Goal: Check status: Check status

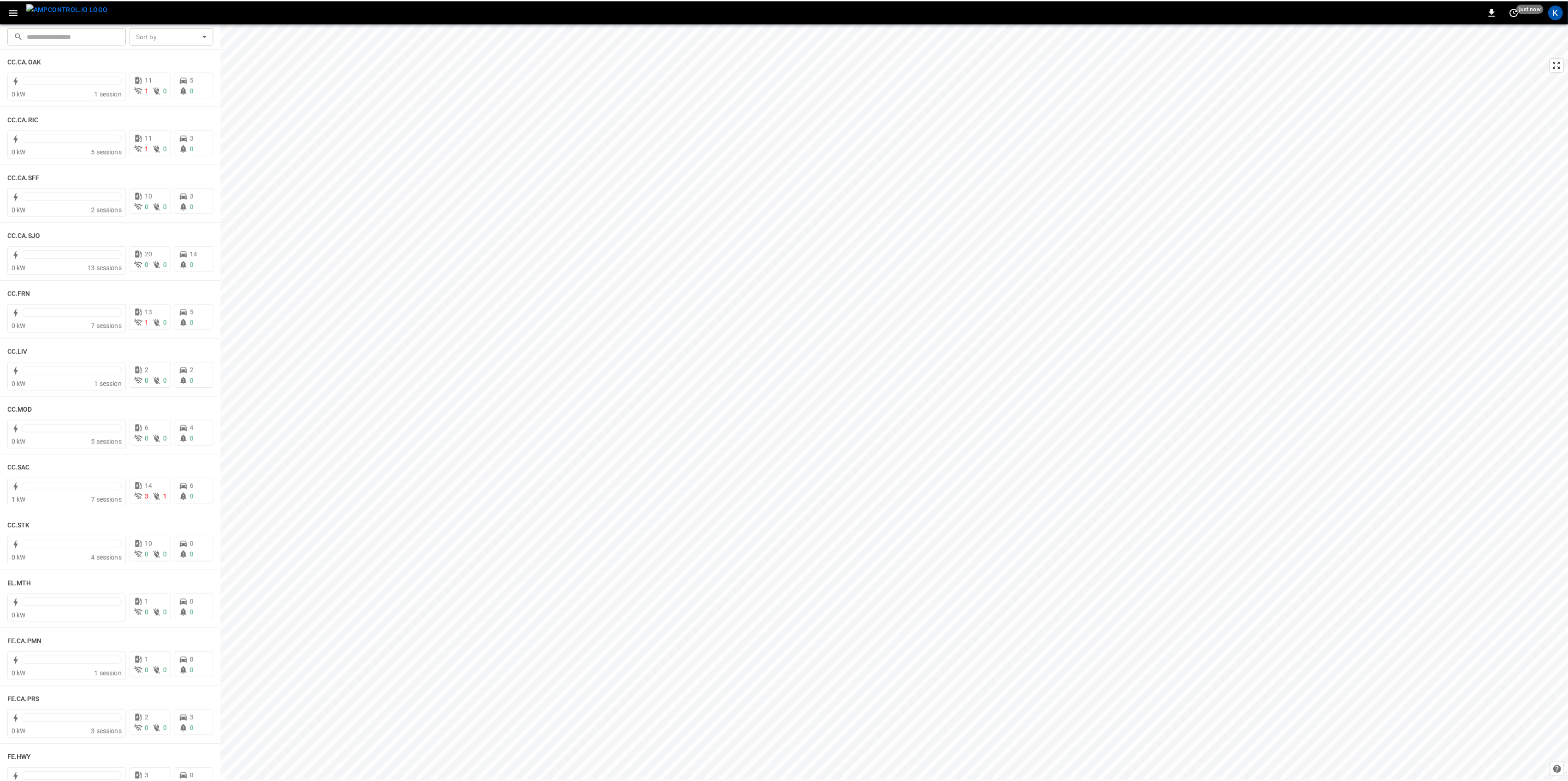
scroll to position [306, 0]
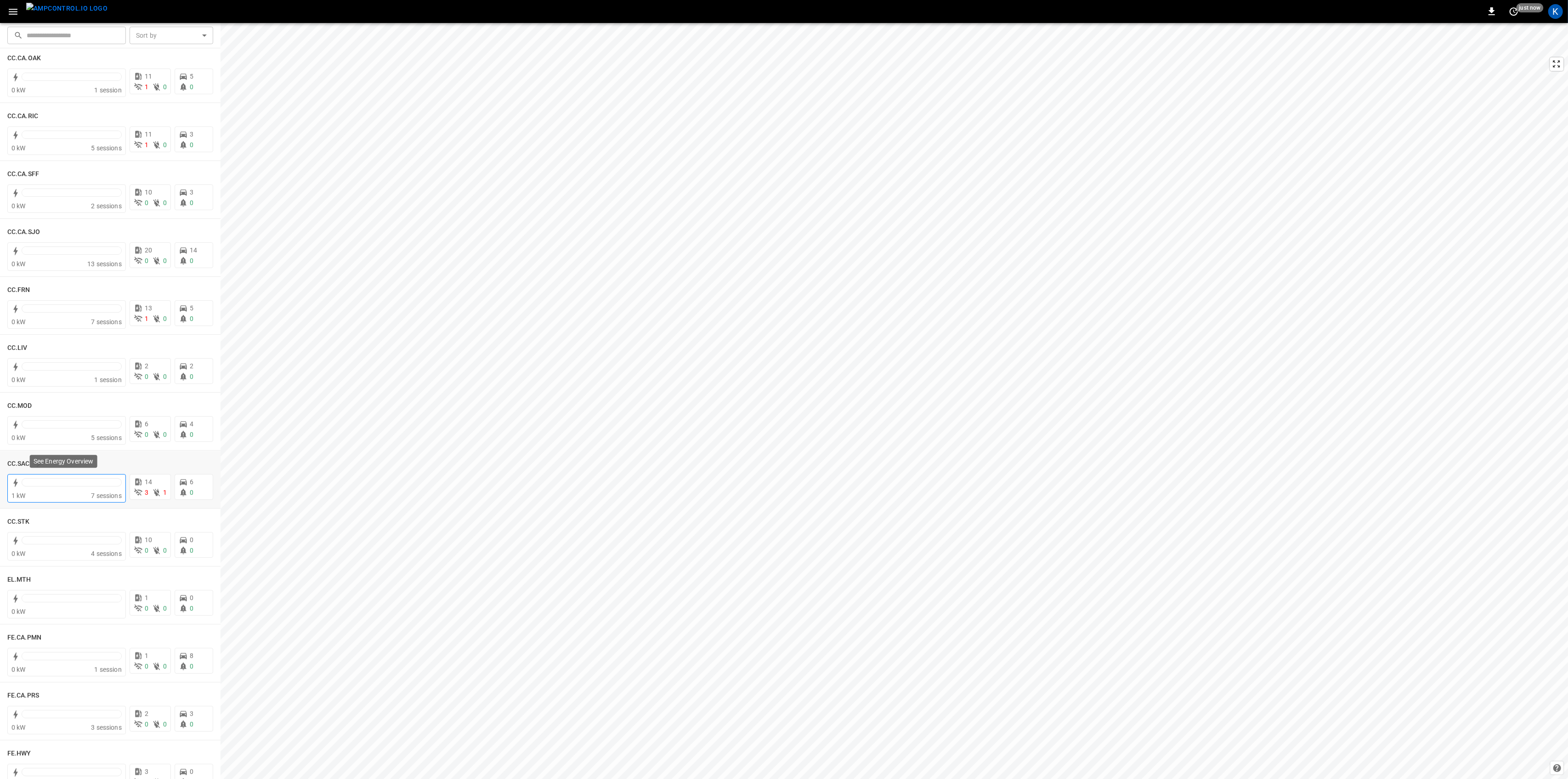
click at [63, 491] on div "1 kW" at bounding box center [51, 495] width 80 height 10
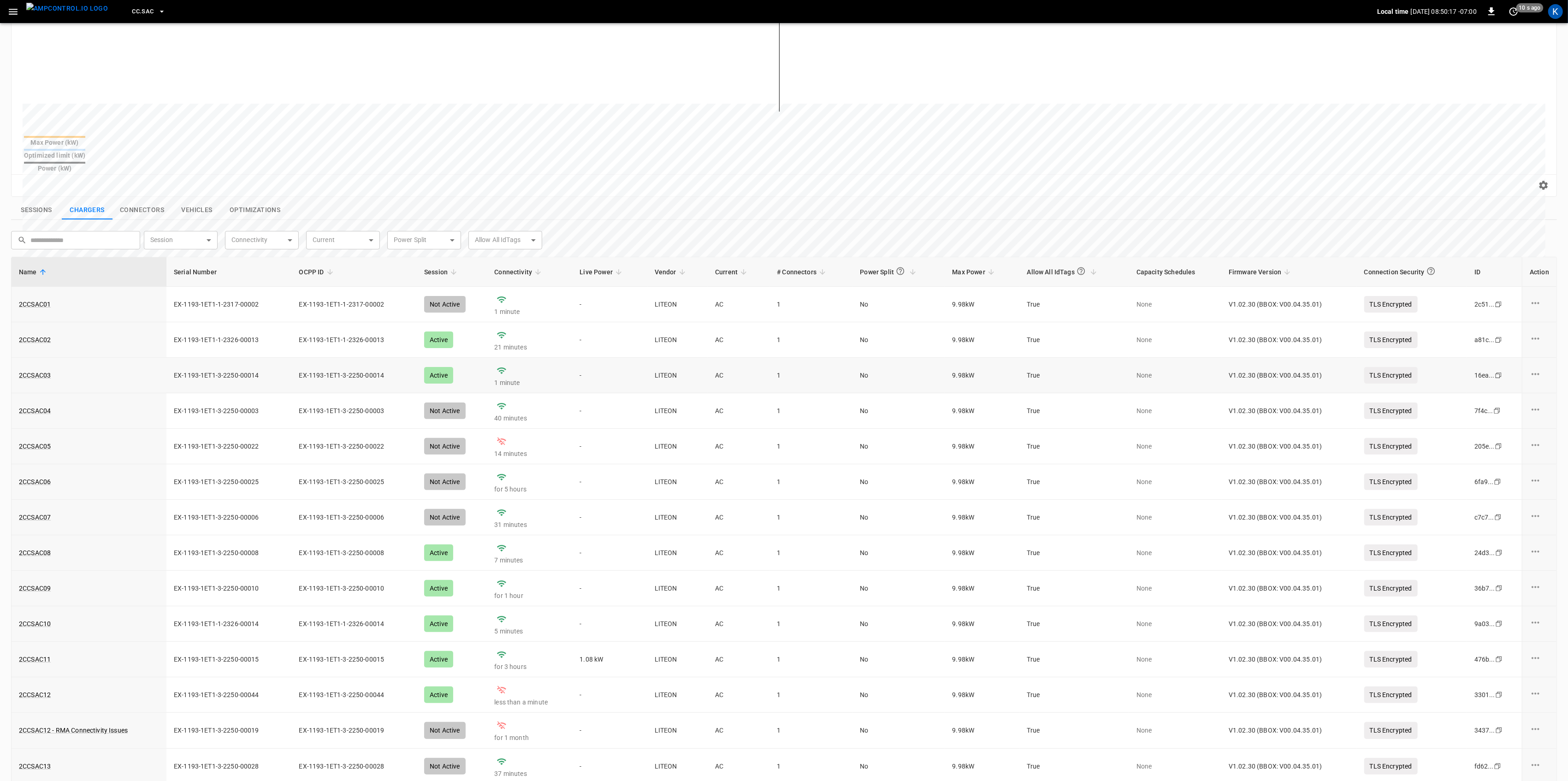
scroll to position [184, 0]
drag, startPoint x: 73, startPoint y: 428, endPoint x: 19, endPoint y: 433, distance: 54.2
click at [19, 439] on div "2CCSAC05" at bounding box center [89, 444] width 140 height 10
copy link "2CCSAC05"
click at [36, 438] on link "2CCSAC05" at bounding box center [34, 445] width 35 height 13
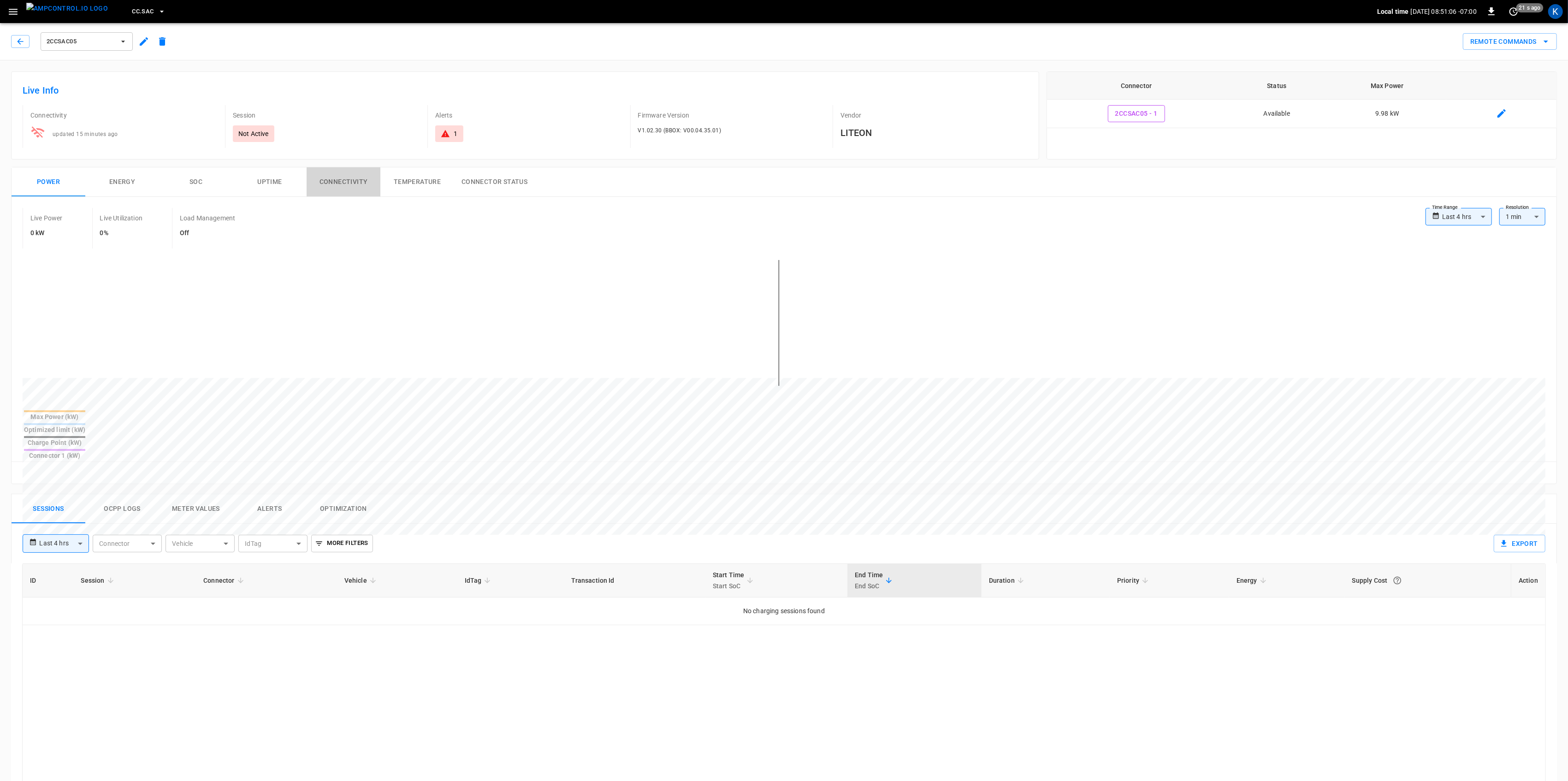
click at [347, 185] on button "Connectivity" at bounding box center [343, 181] width 74 height 30
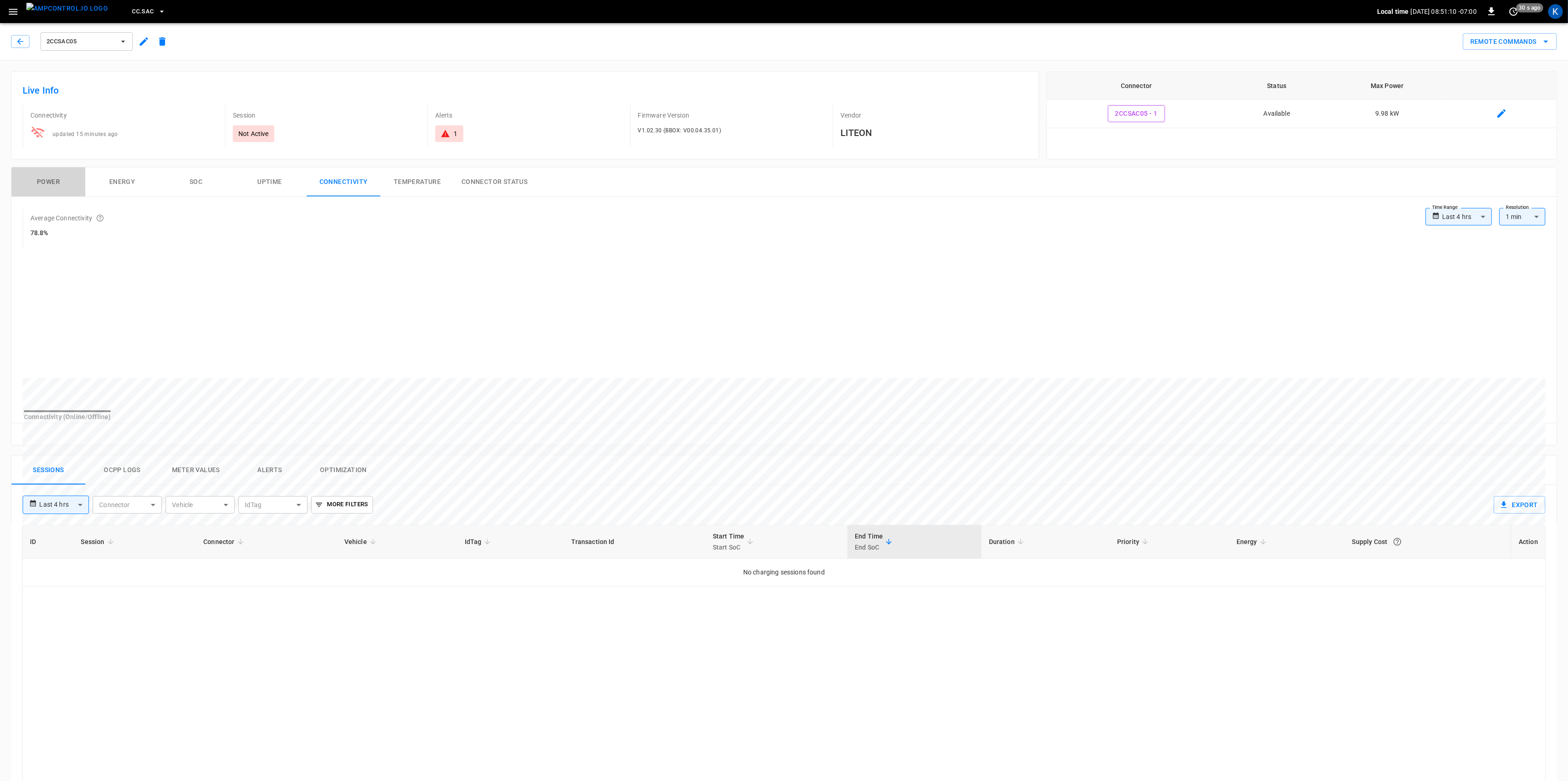
click at [47, 181] on button "Power" at bounding box center [48, 181] width 74 height 30
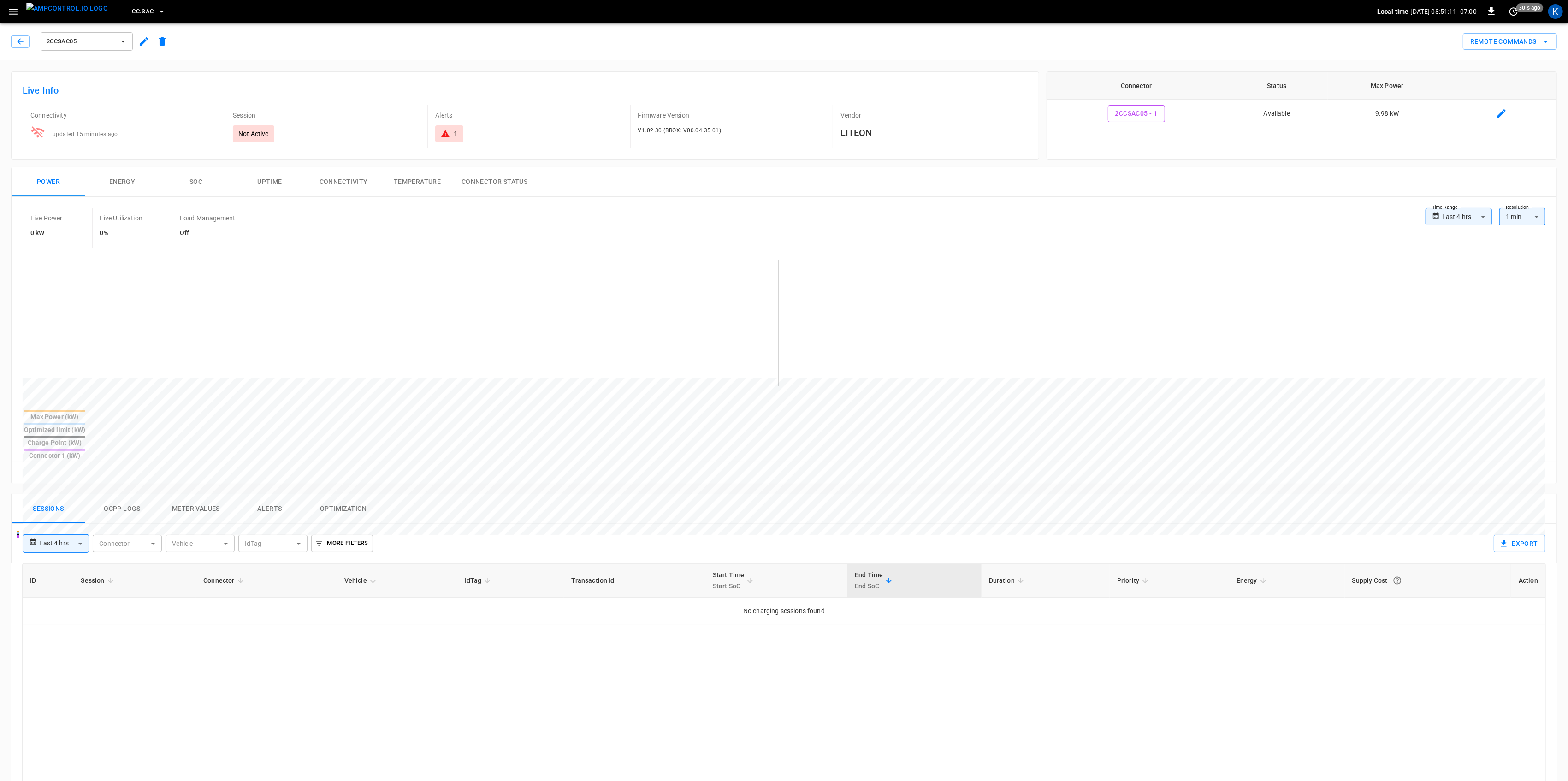
click at [263, 494] on button "Alerts" at bounding box center [269, 508] width 74 height 30
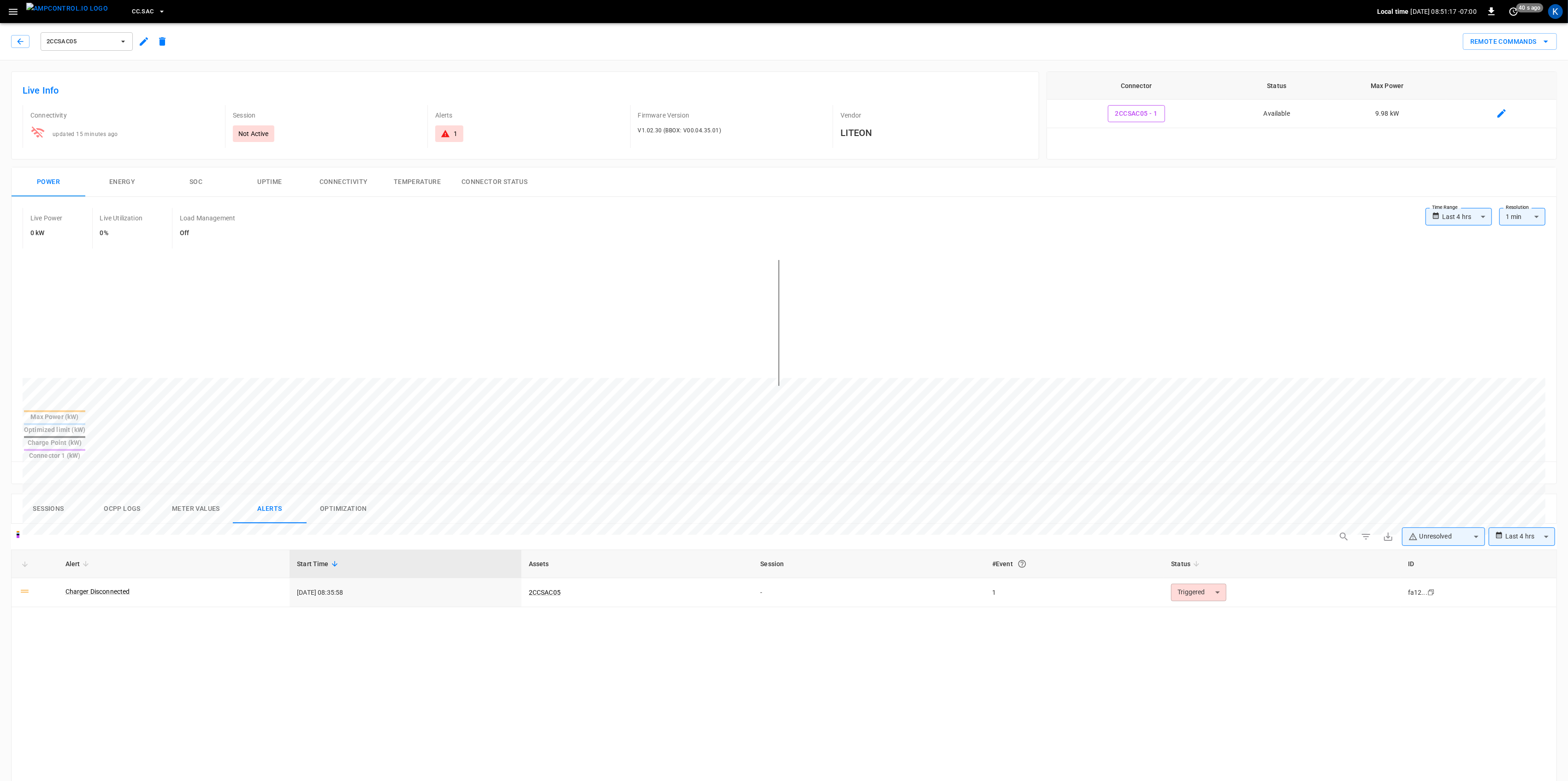
click at [50, 494] on button "Sessions" at bounding box center [48, 508] width 74 height 30
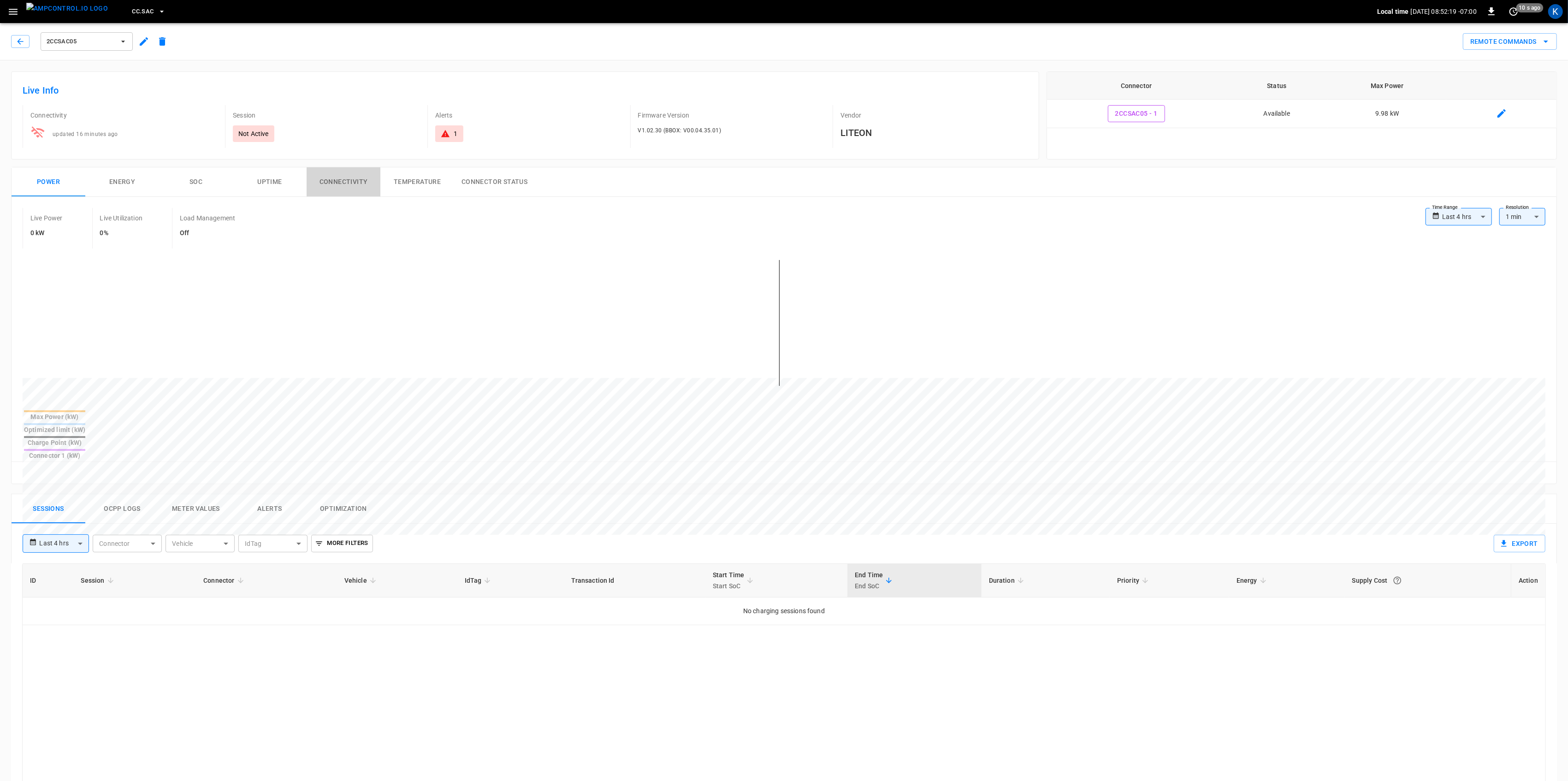
click at [355, 186] on button "Connectivity" at bounding box center [343, 181] width 74 height 30
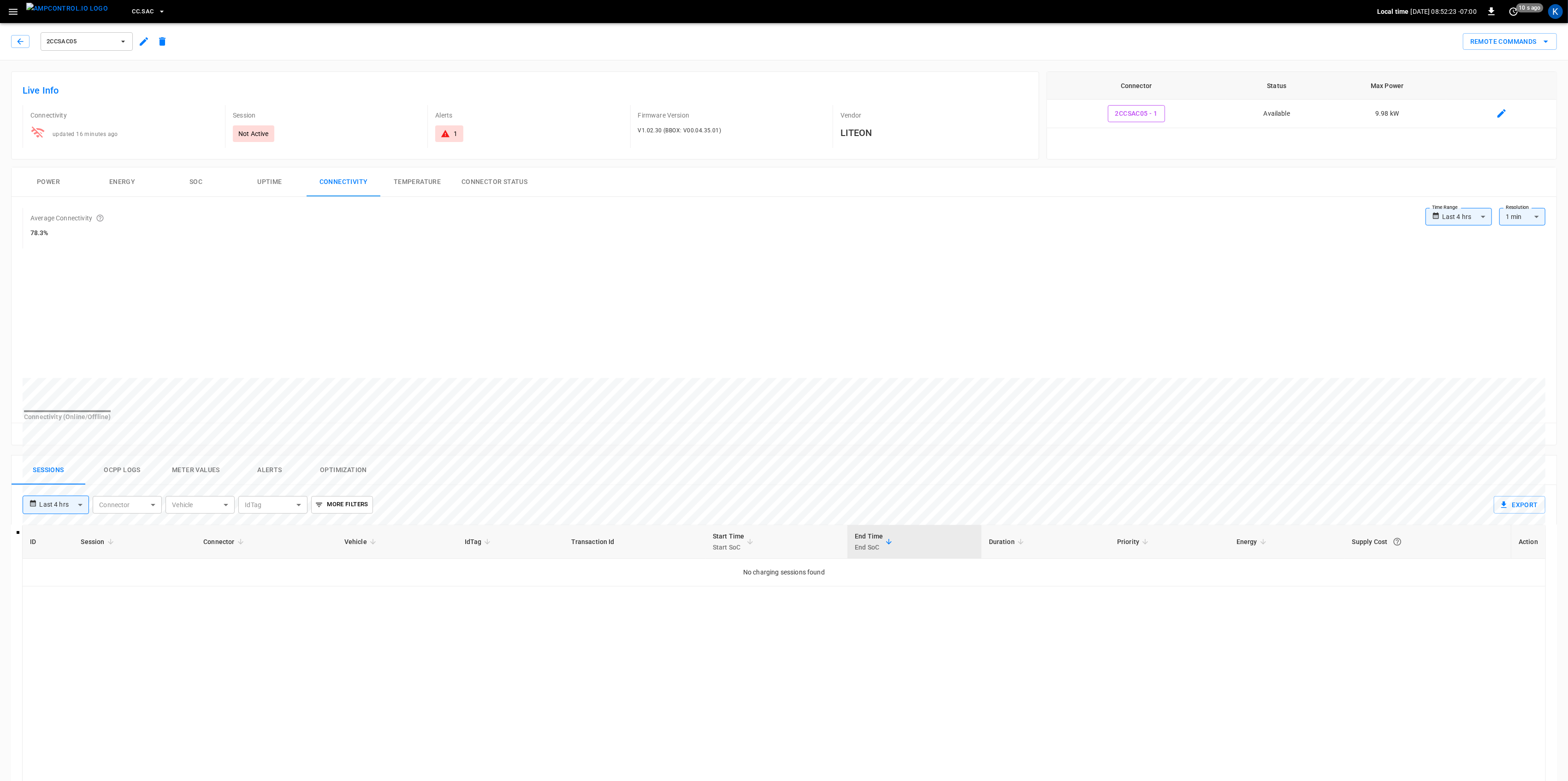
click at [1458, 218] on body "**********" at bounding box center [784, 553] width 1568 height 1107
click at [1457, 249] on li "Last 24 hrs" at bounding box center [1458, 253] width 67 height 15
type input "**********"
click at [1470, 225] on body "**********" at bounding box center [786, 553] width 1573 height 1107
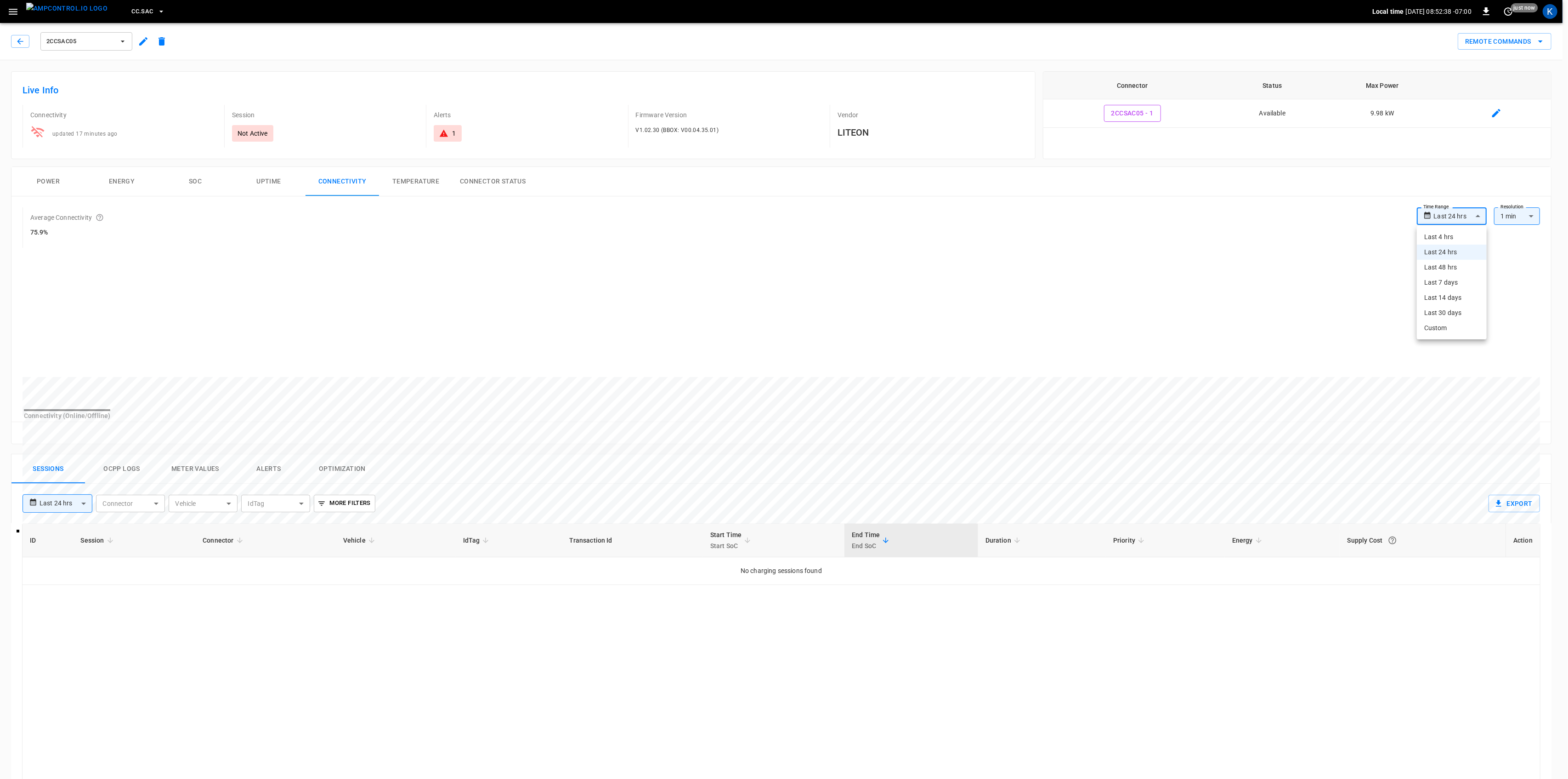
click at [1446, 238] on li "Last 4 hrs" at bounding box center [1452, 237] width 69 height 15
type input "**********"
click at [53, 177] on button "Power" at bounding box center [48, 181] width 73 height 30
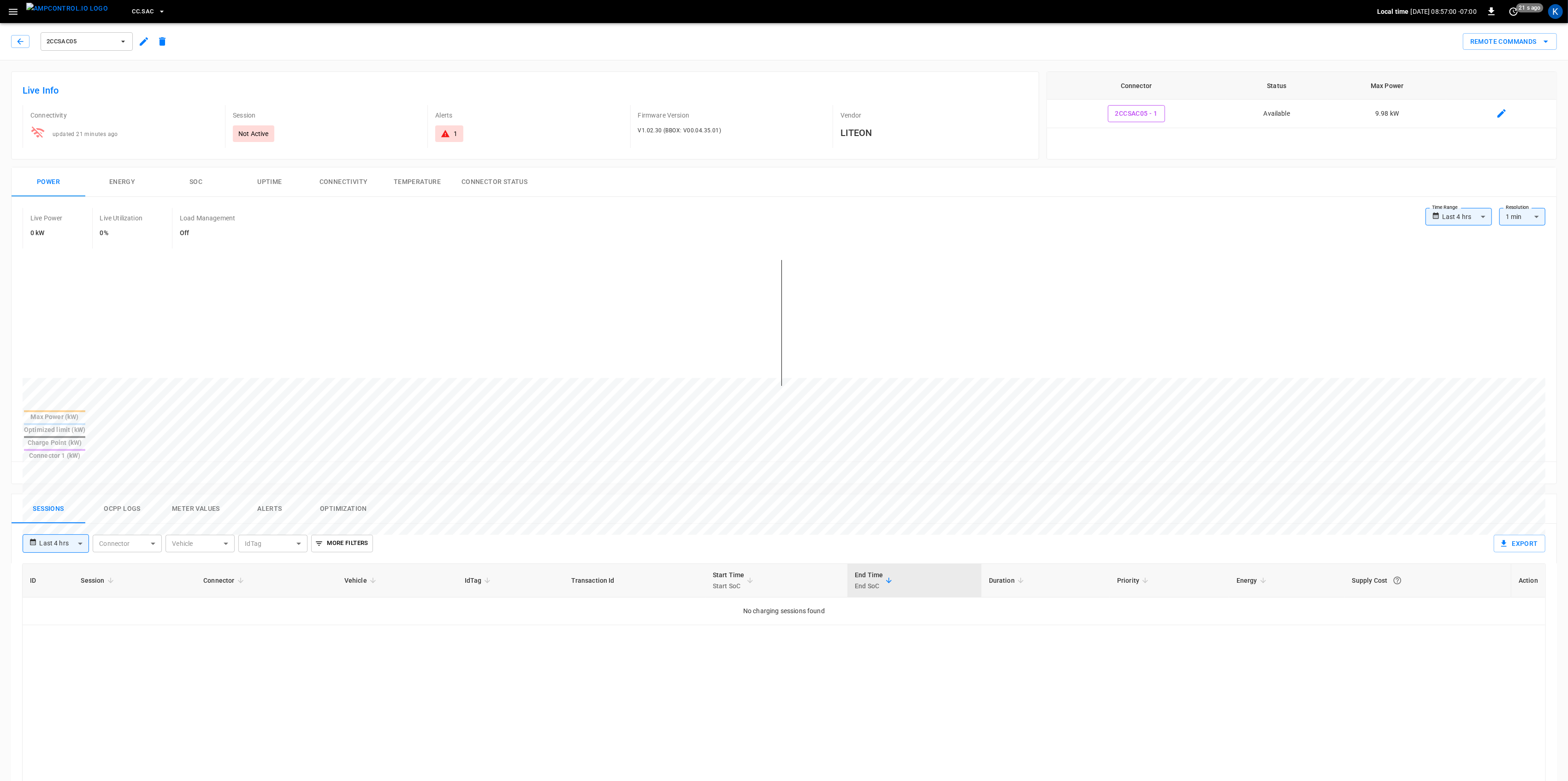
click at [354, 182] on button "Connectivity" at bounding box center [343, 181] width 74 height 30
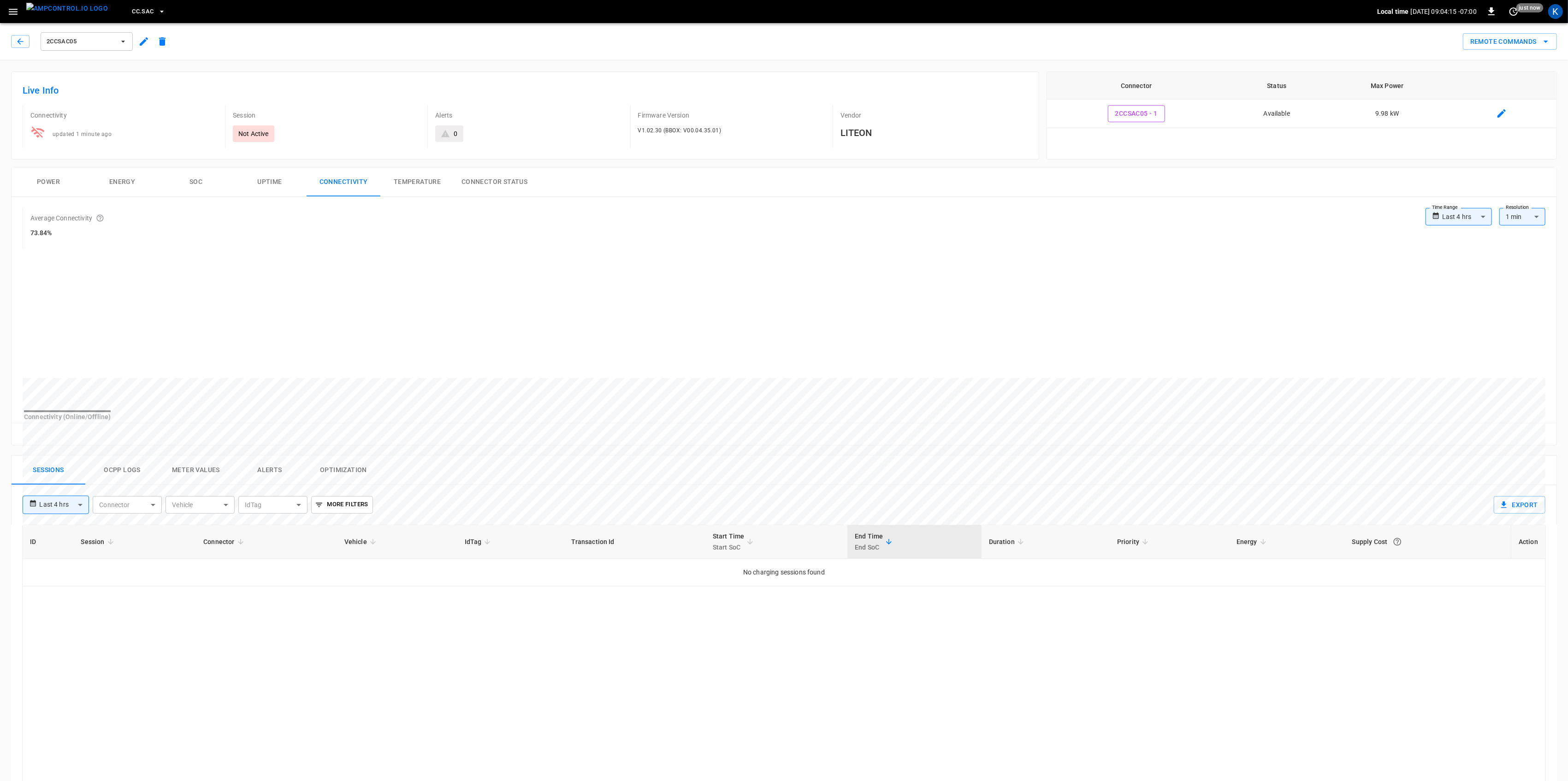
click at [10, 13] on icon "button" at bounding box center [13, 11] width 11 height 11
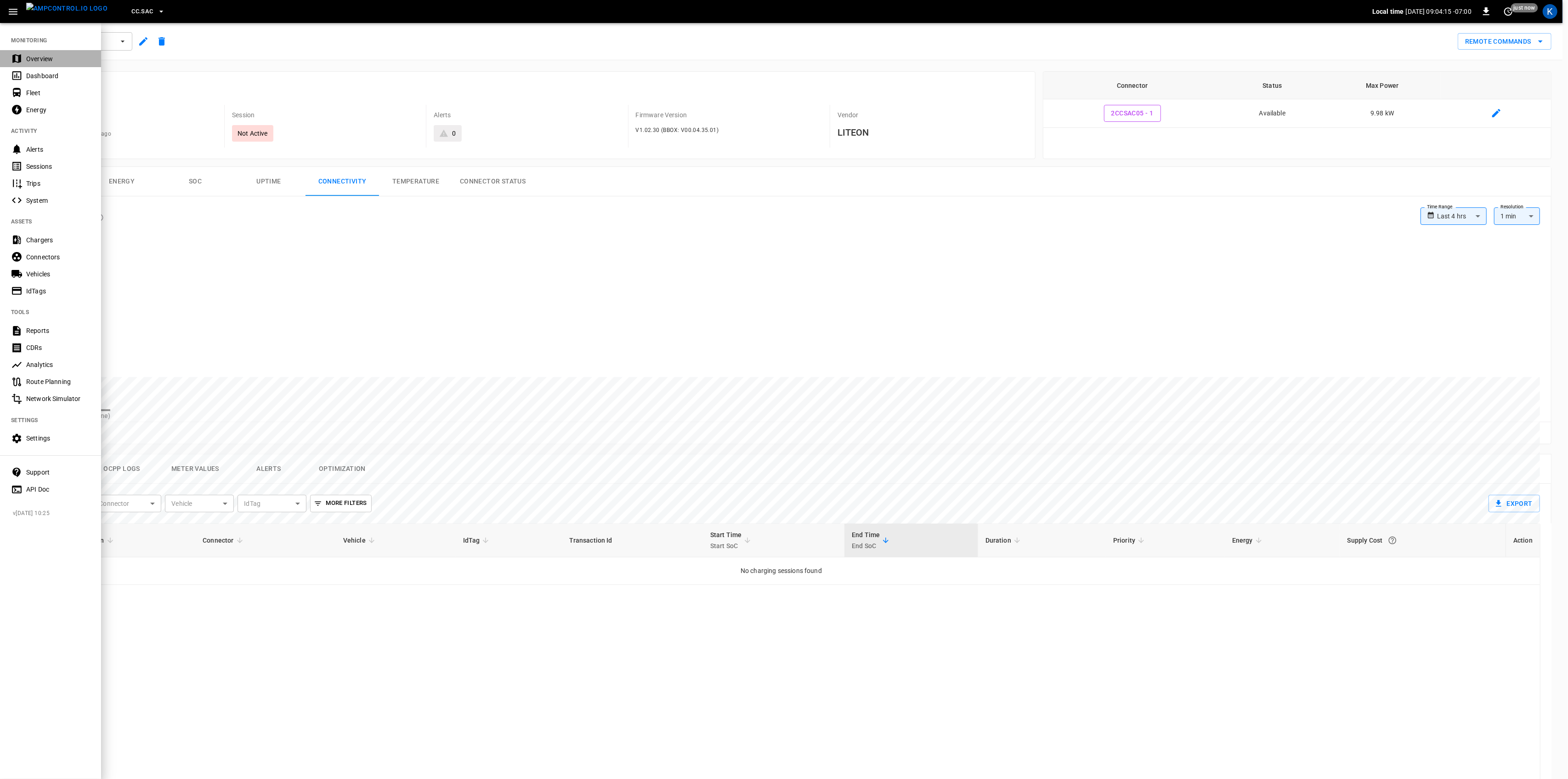
click at [30, 60] on div "Overview" at bounding box center [58, 59] width 64 height 10
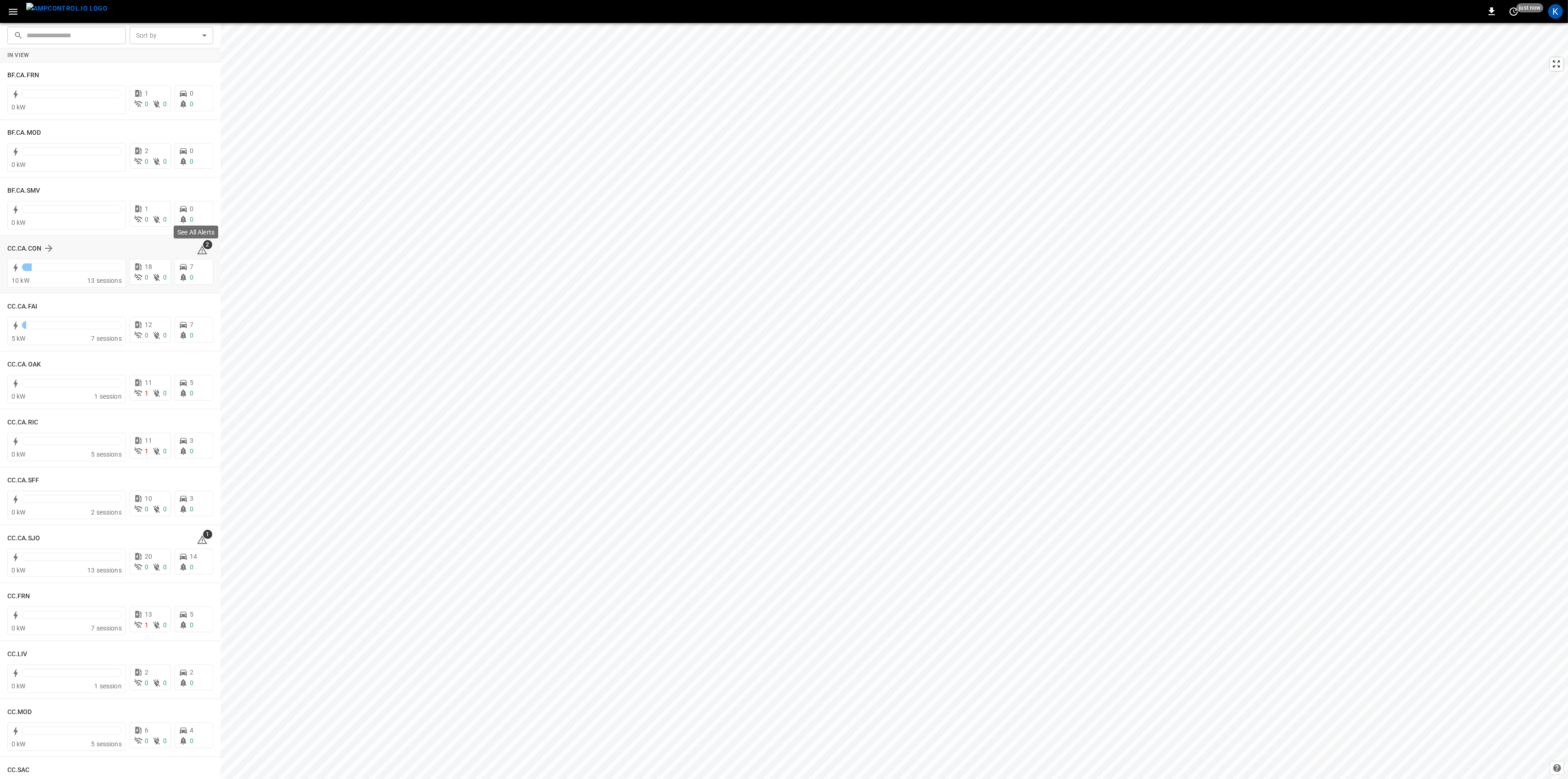
click at [199, 249] on span "2" at bounding box center [203, 250] width 11 height 11
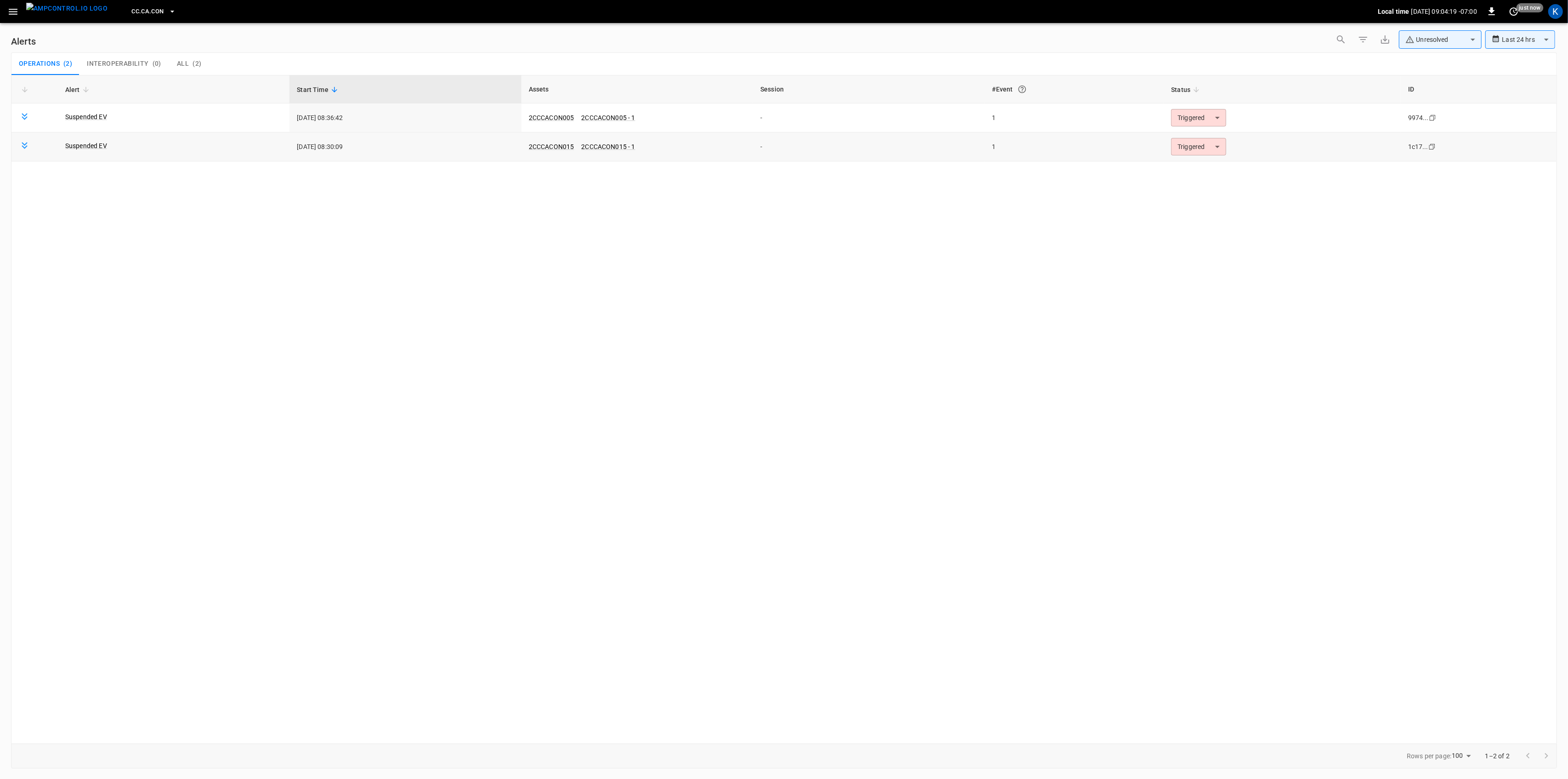
click at [1218, 145] on body "**********" at bounding box center [784, 388] width 1568 height 775
click at [1199, 164] on li "Resolved" at bounding box center [1197, 169] width 58 height 16
click at [1209, 124] on body "**********" at bounding box center [784, 388] width 1568 height 775
click at [1192, 138] on li "Resolved" at bounding box center [1197, 140] width 58 height 16
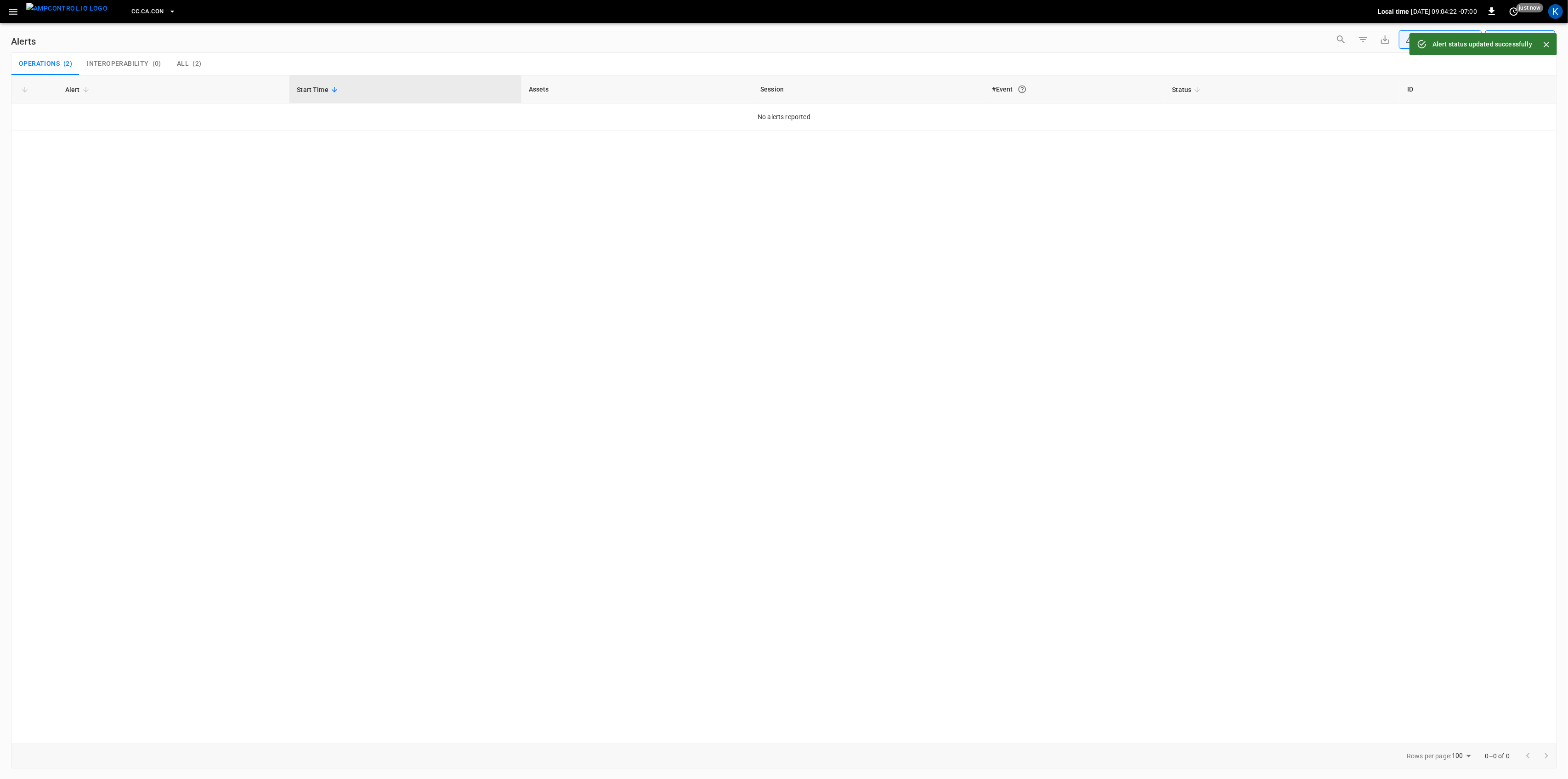
click at [13, 8] on icon "button" at bounding box center [13, 11] width 11 height 11
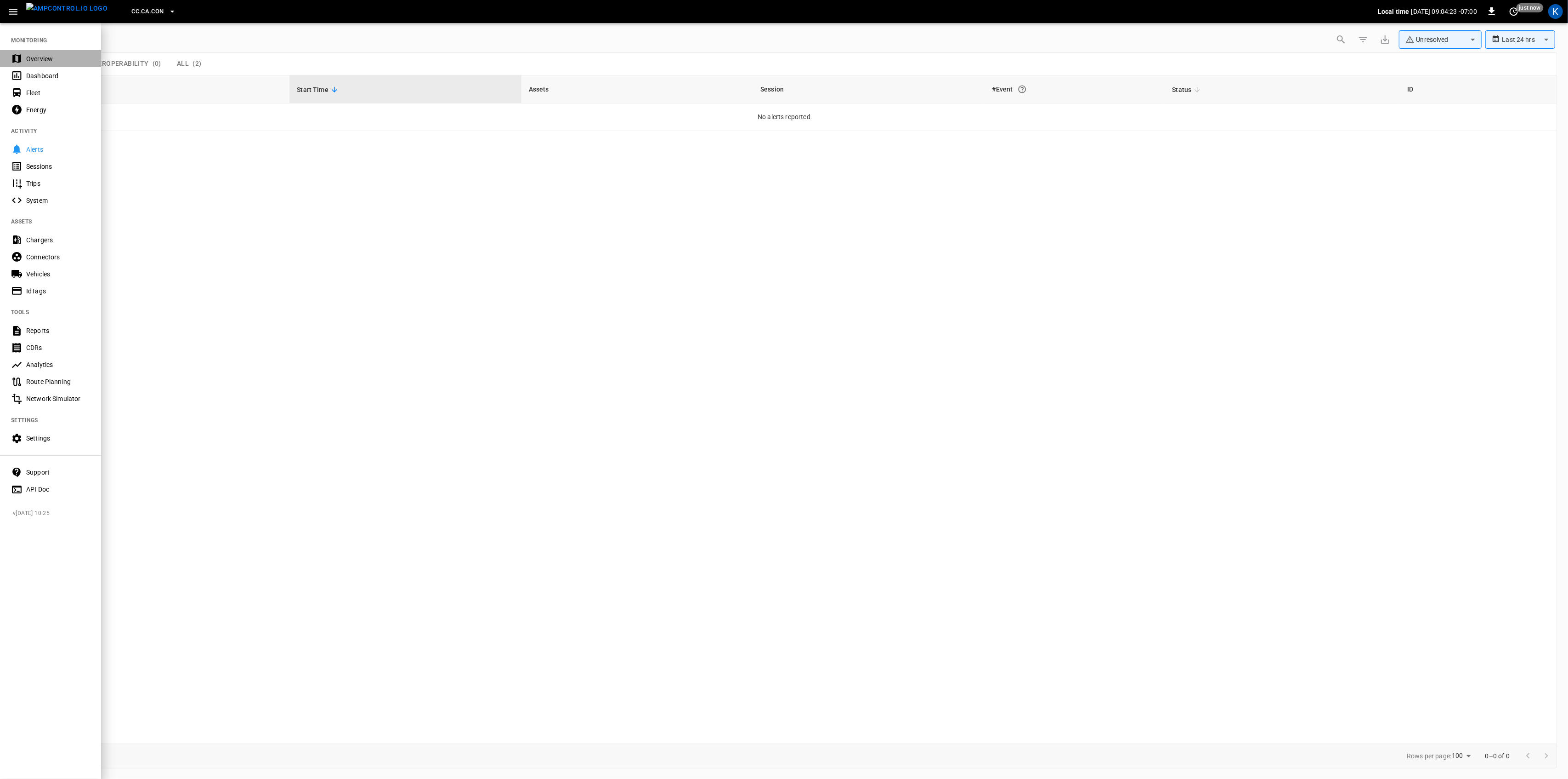
click at [19, 56] on icon at bounding box center [16, 58] width 9 height 9
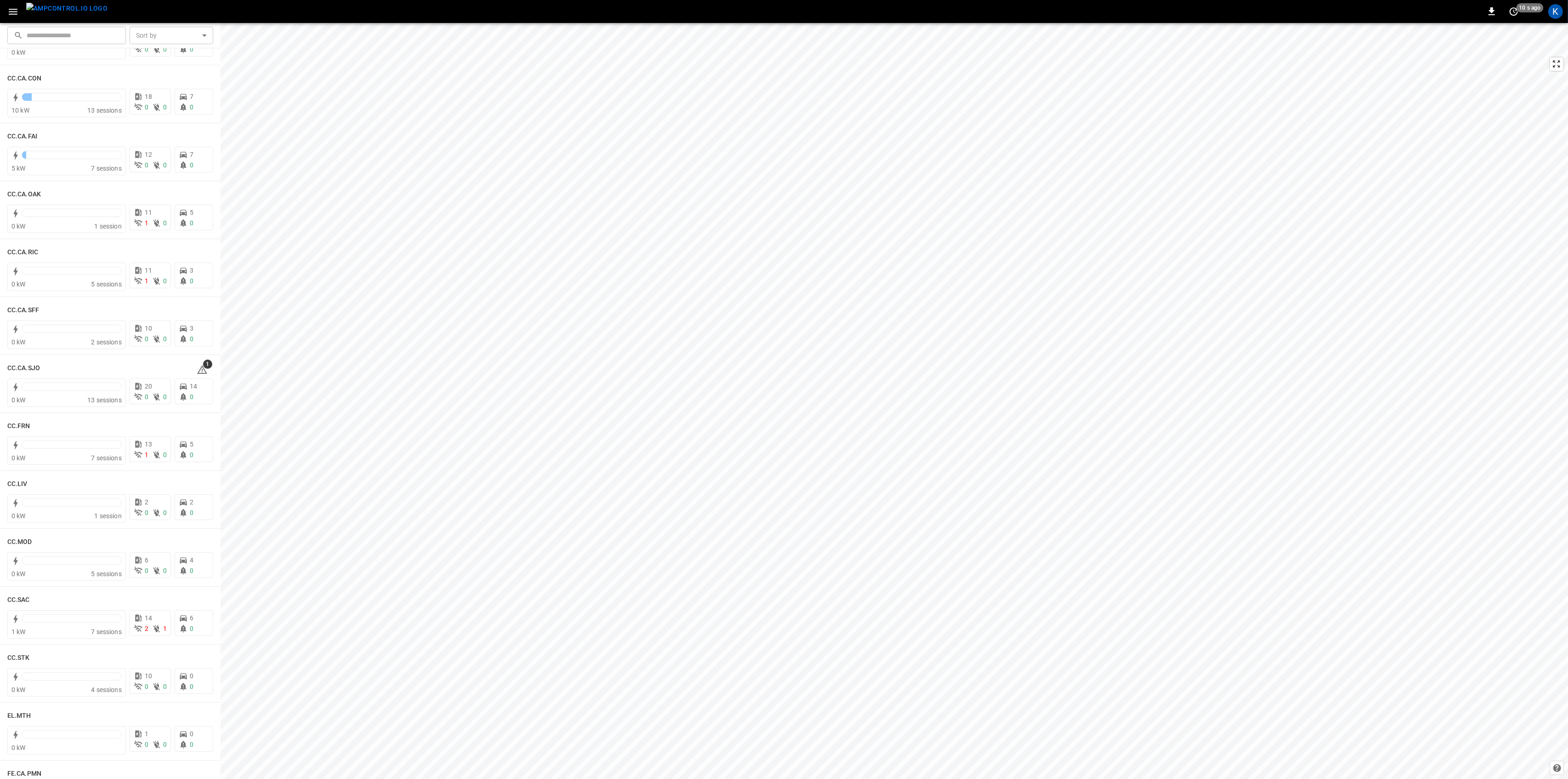
scroll to position [184, 0]
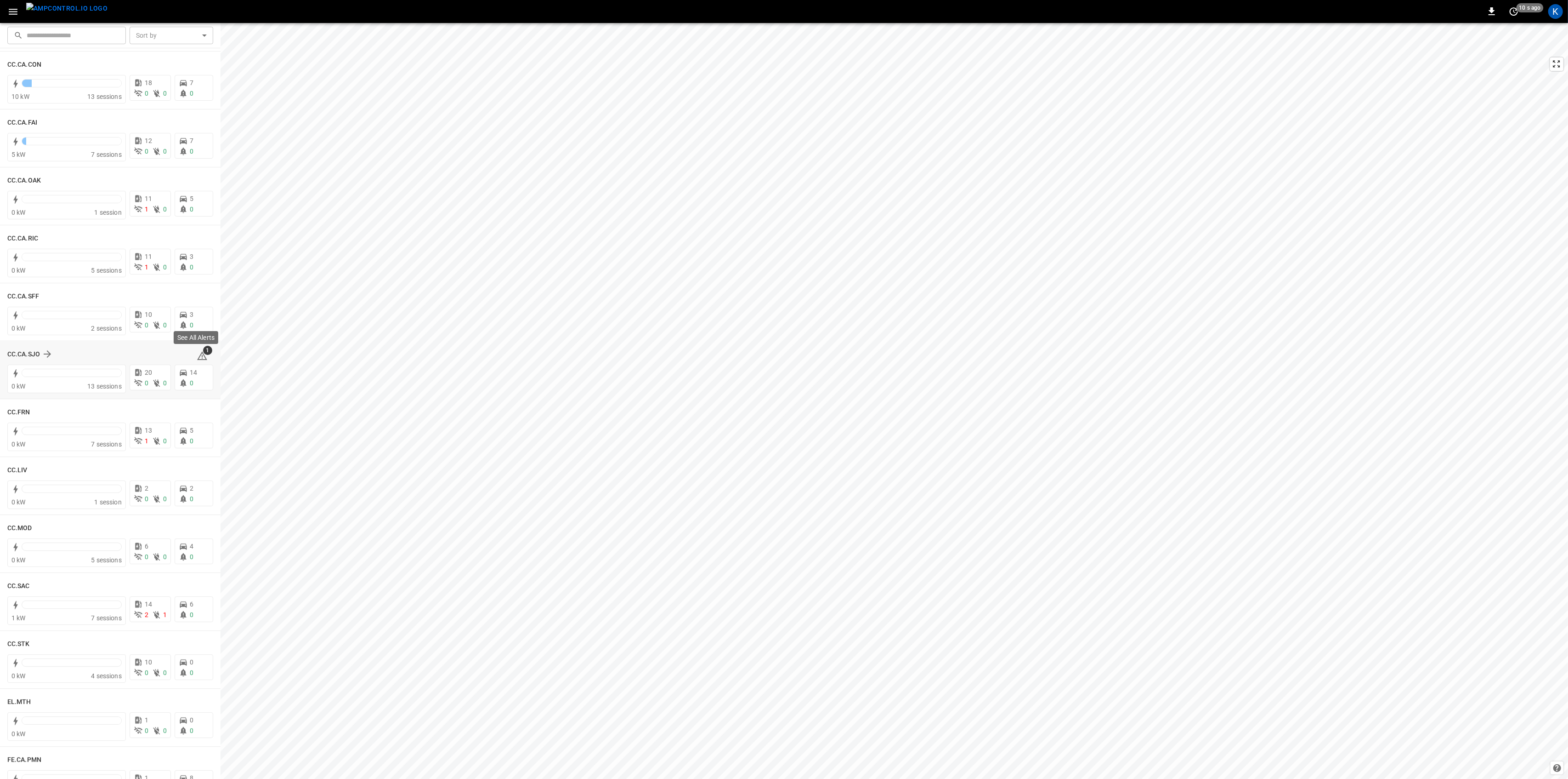
click at [203, 355] on span "1" at bounding box center [208, 350] width 10 height 10
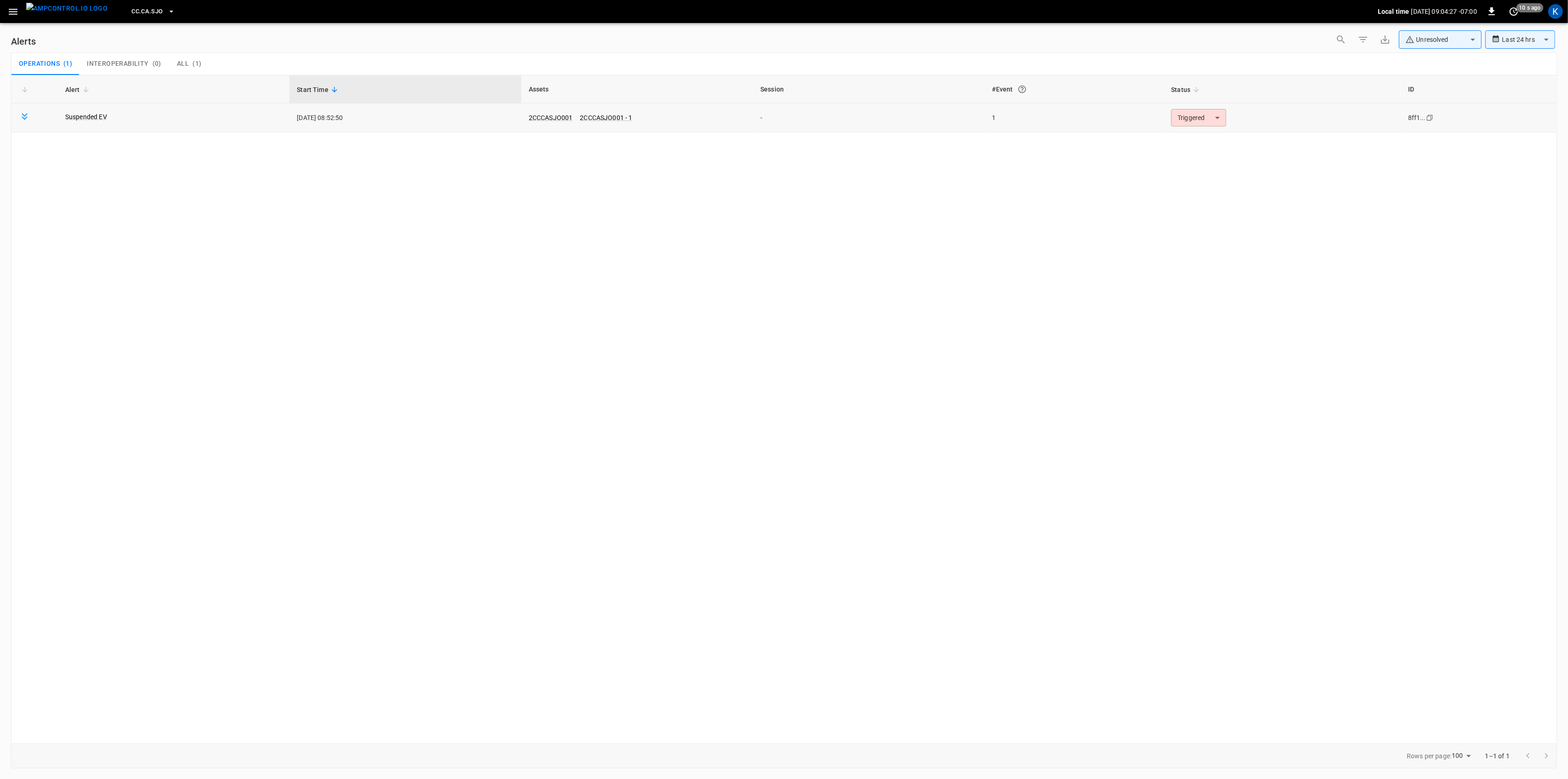
click at [1200, 115] on body "**********" at bounding box center [784, 388] width 1568 height 775
drag, startPoint x: 1201, startPoint y: 136, endPoint x: 1045, endPoint y: 138, distance: 156.0
click at [1200, 136] on li "Resolved" at bounding box center [1197, 140] width 58 height 16
click at [17, 13] on icon "button" at bounding box center [13, 11] width 11 height 11
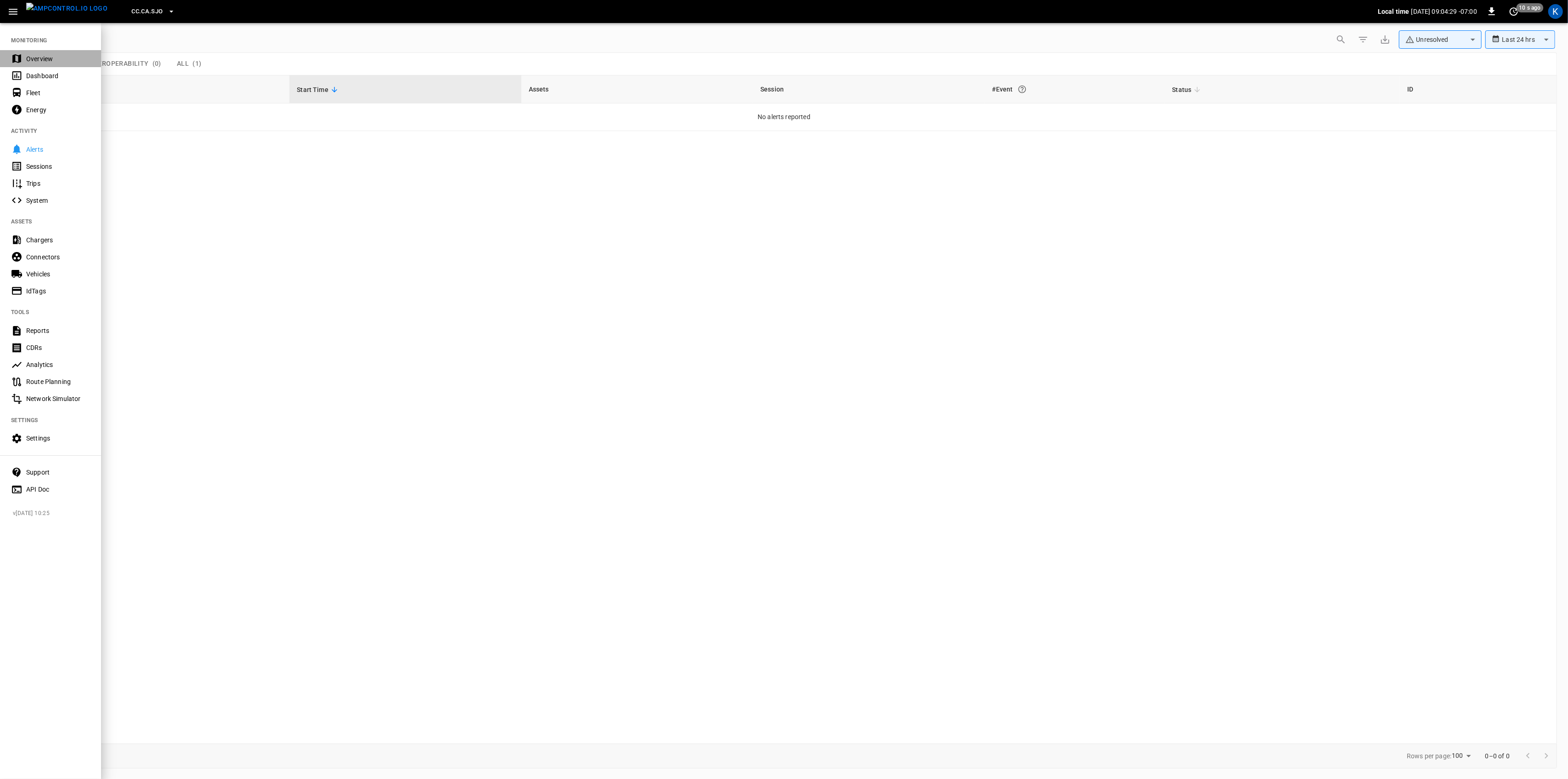
click at [50, 59] on div "Overview" at bounding box center [58, 59] width 64 height 10
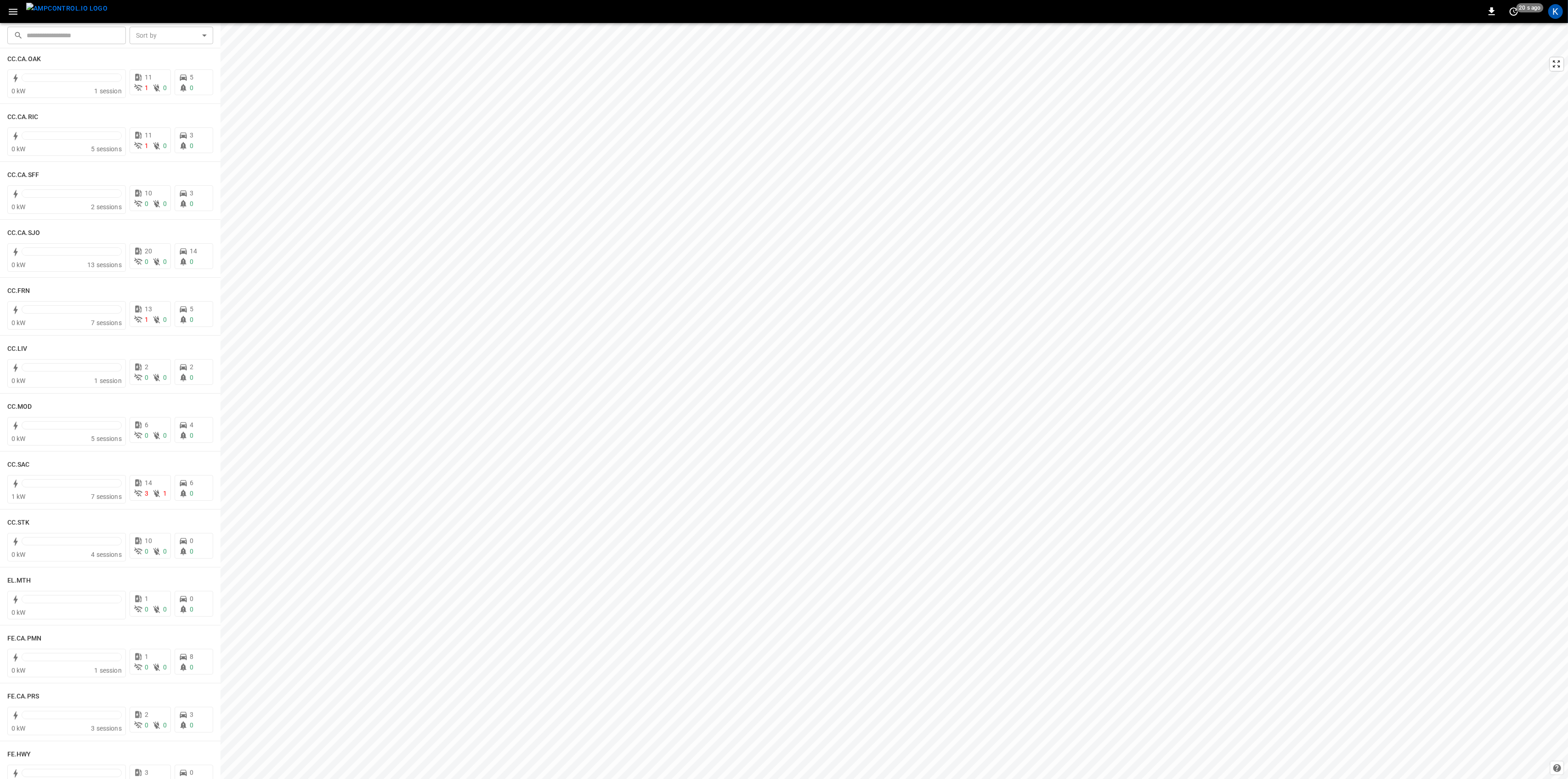
scroll to position [306, 0]
click at [50, 488] on div at bounding box center [71, 485] width 100 height 13
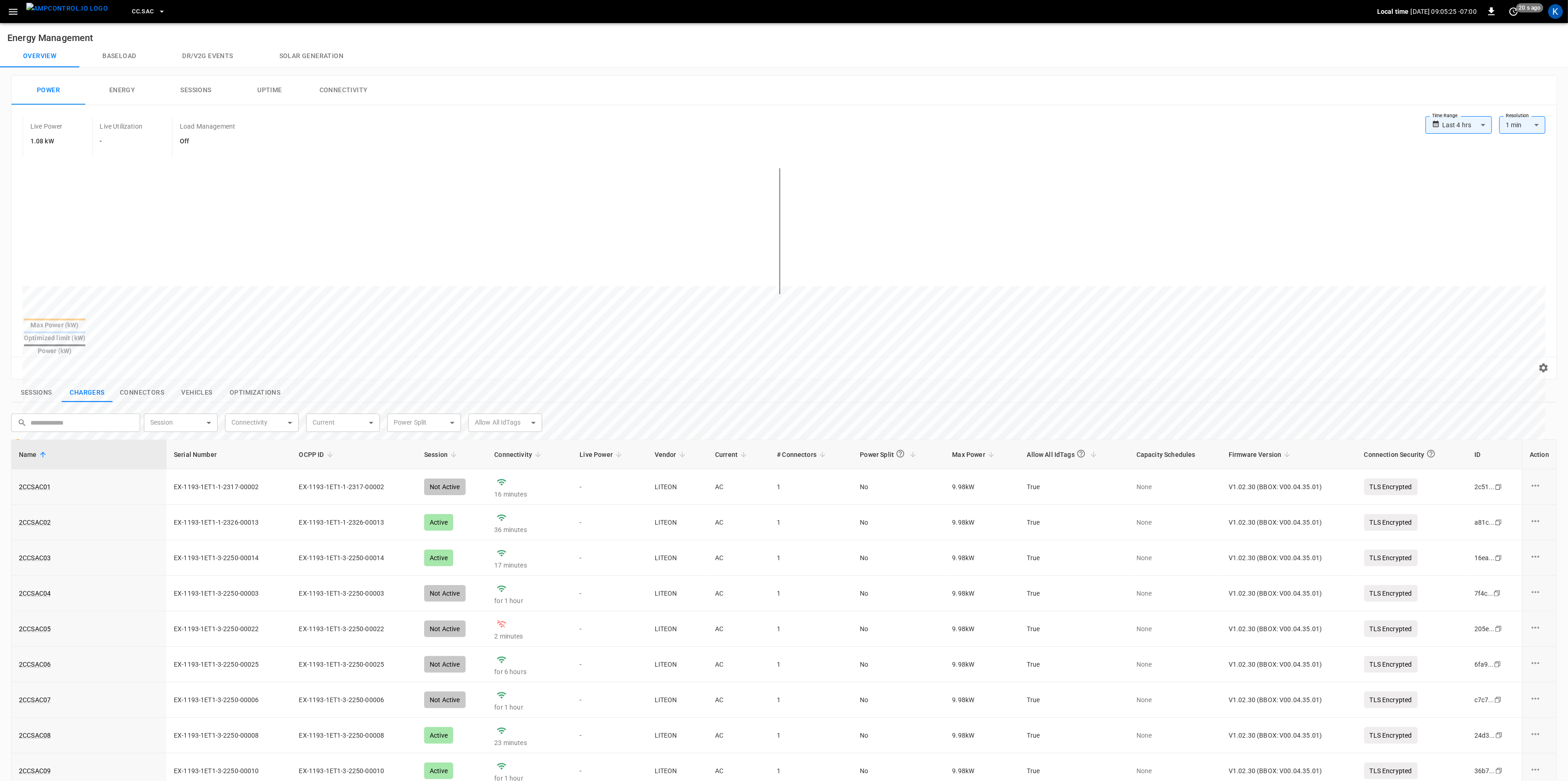
click at [13, 16] on icon "button" at bounding box center [13, 11] width 11 height 11
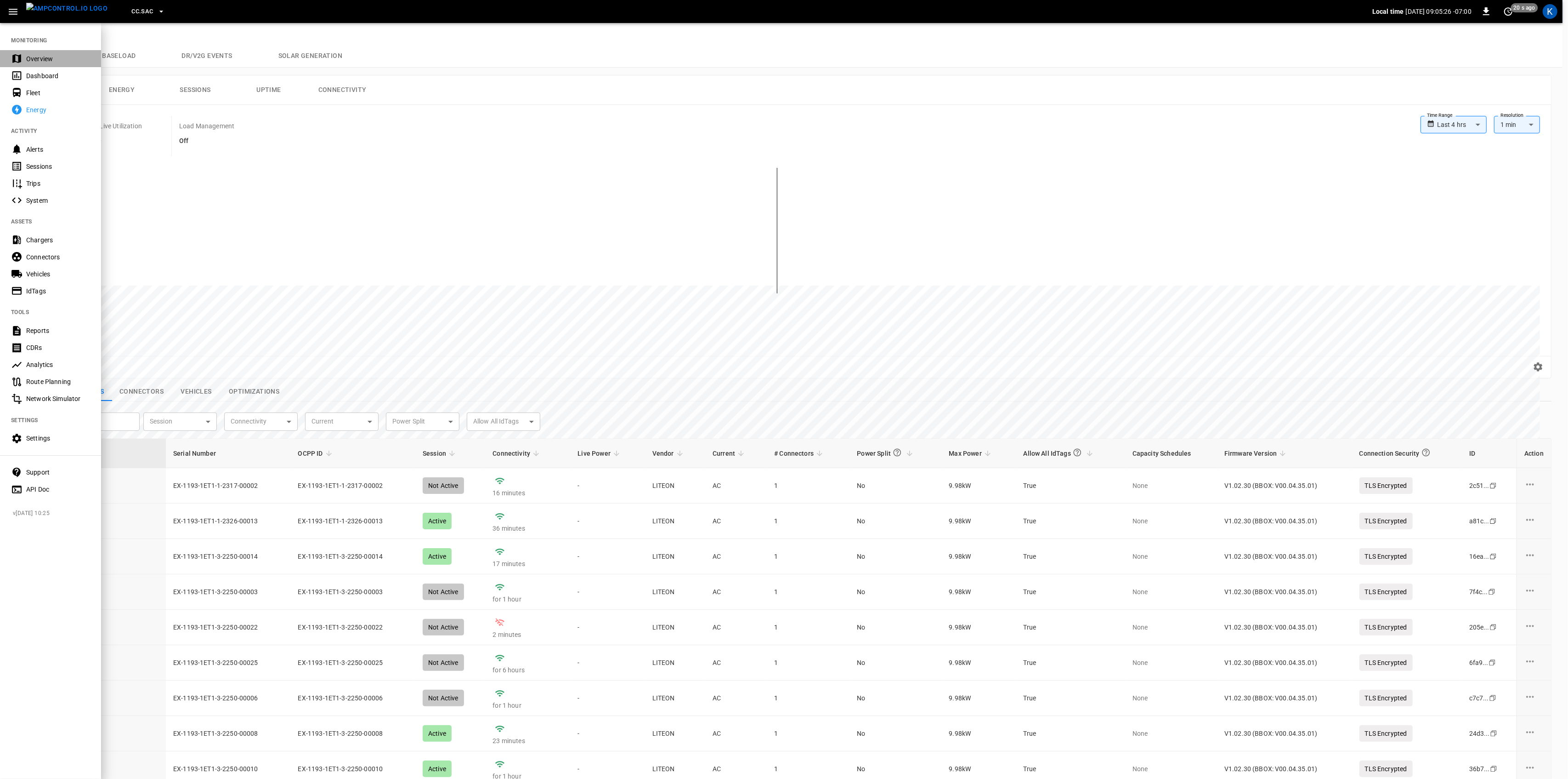
click at [33, 59] on div "Overview" at bounding box center [58, 59] width 64 height 10
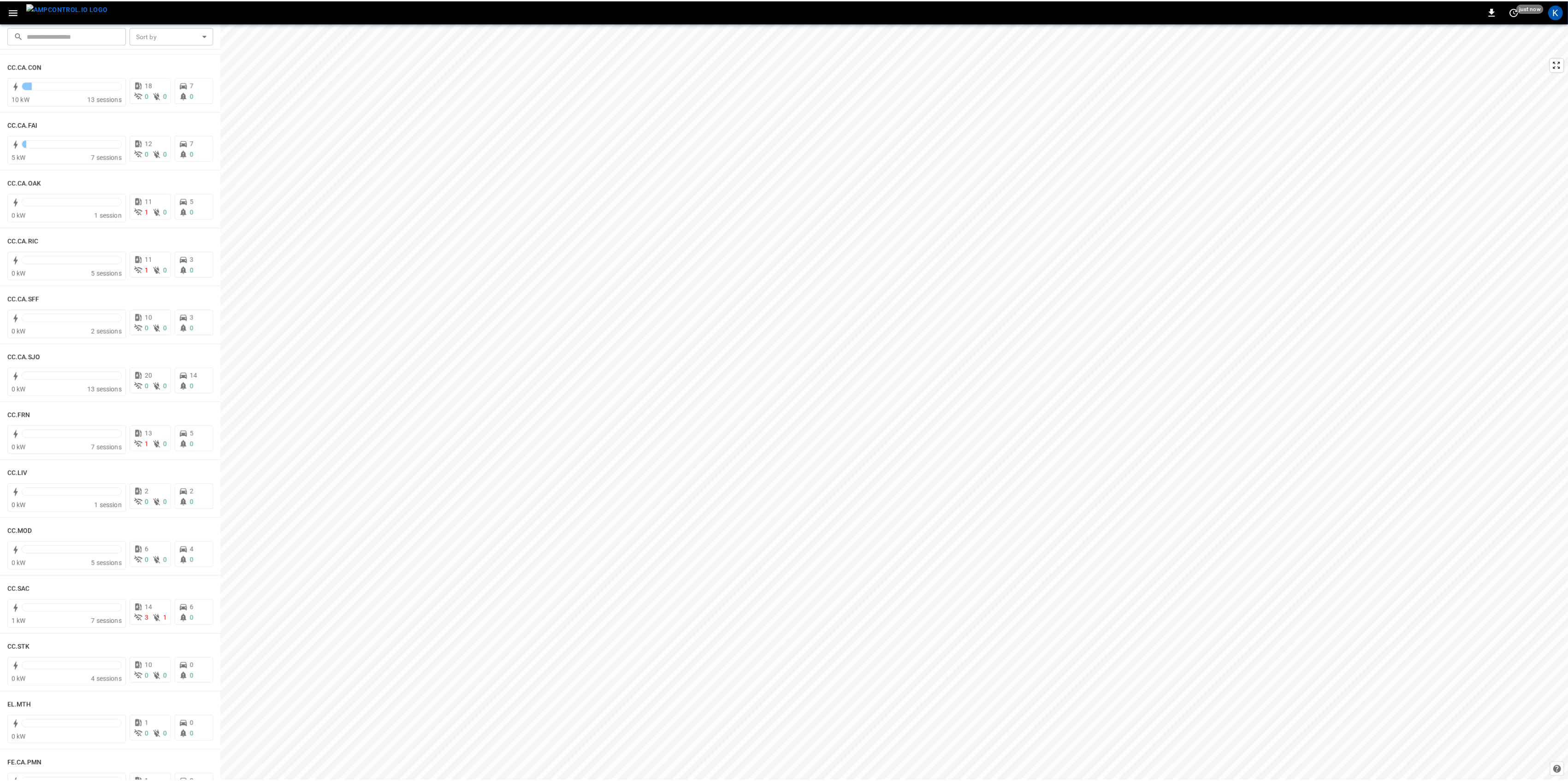
scroll to position [184, 0]
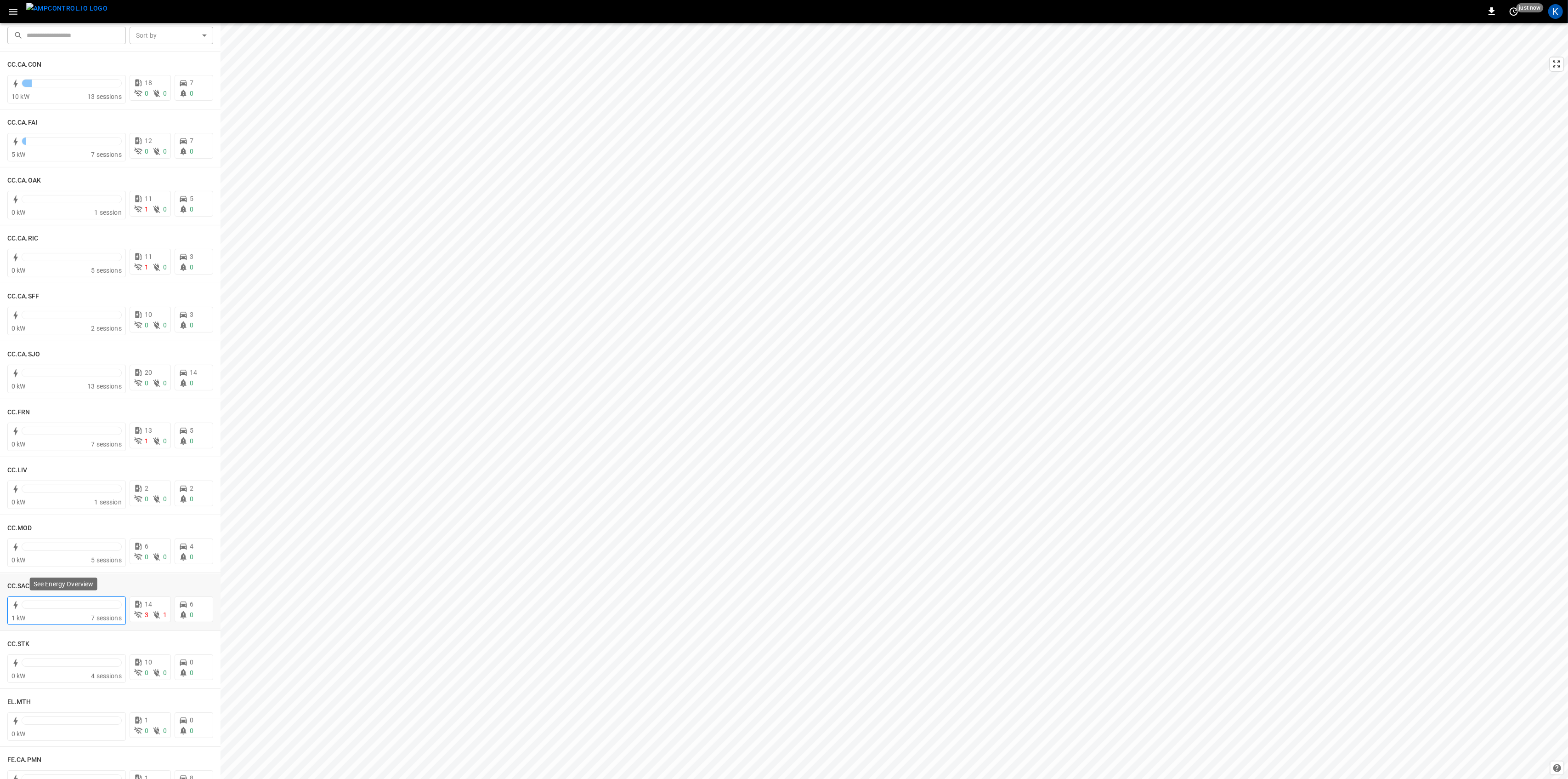
click at [68, 604] on div at bounding box center [71, 604] width 100 height 9
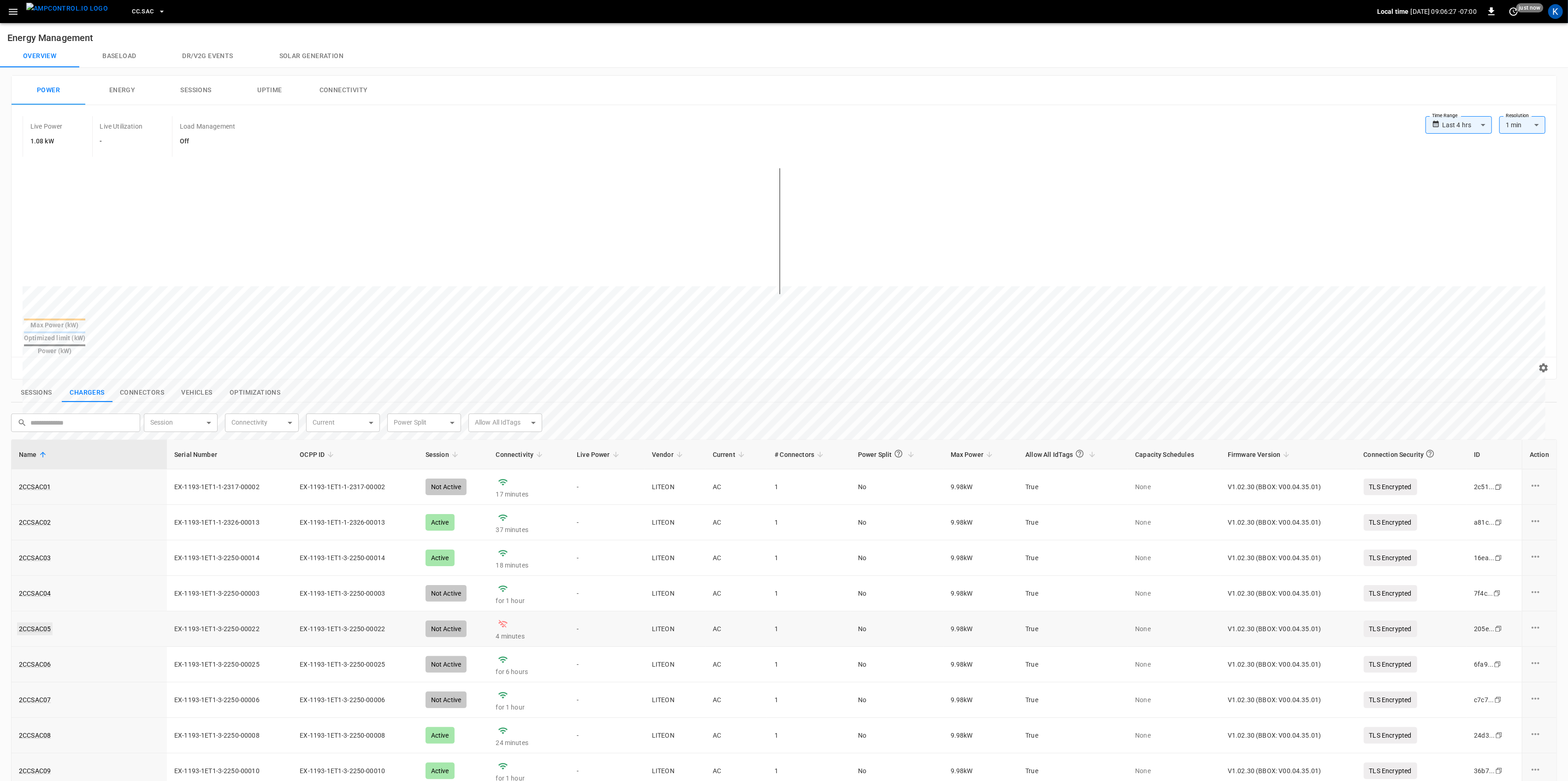
click at [36, 623] on link "2CCSAC05" at bounding box center [34, 629] width 35 height 13
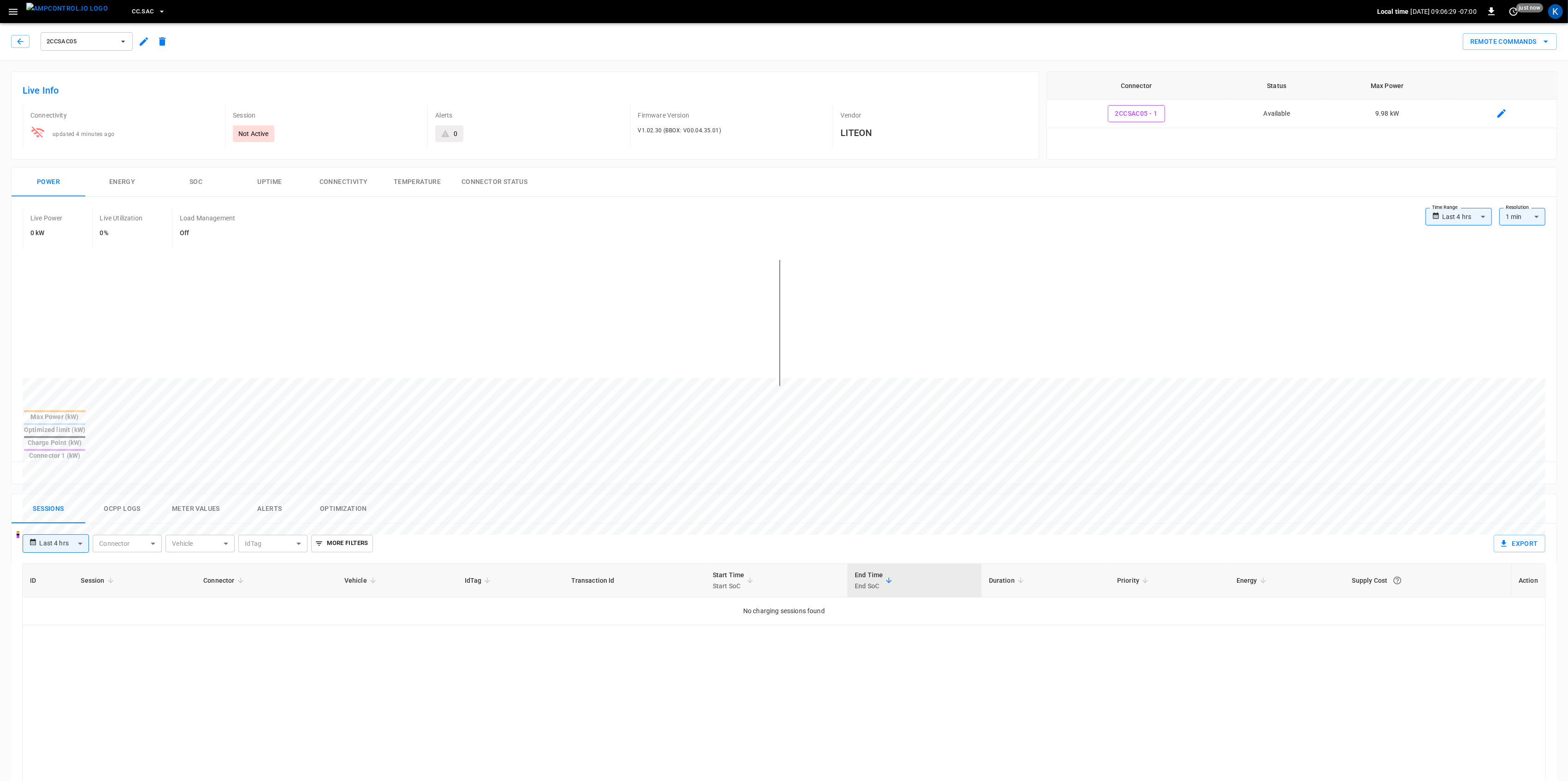
click at [350, 183] on button "Connectivity" at bounding box center [343, 181] width 74 height 30
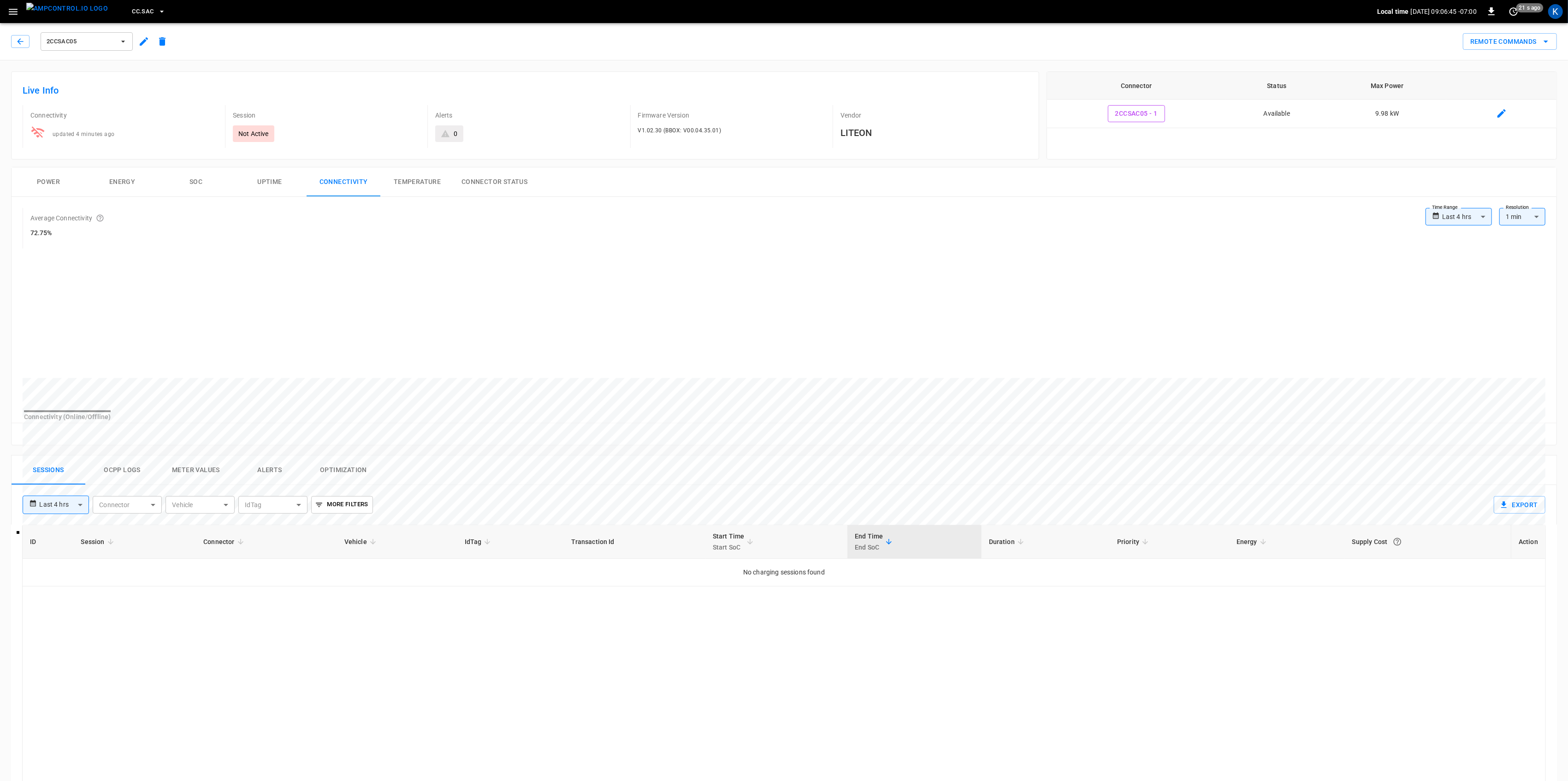
click at [51, 183] on button "Power" at bounding box center [48, 181] width 74 height 30
